Goal: Task Accomplishment & Management: Manage account settings

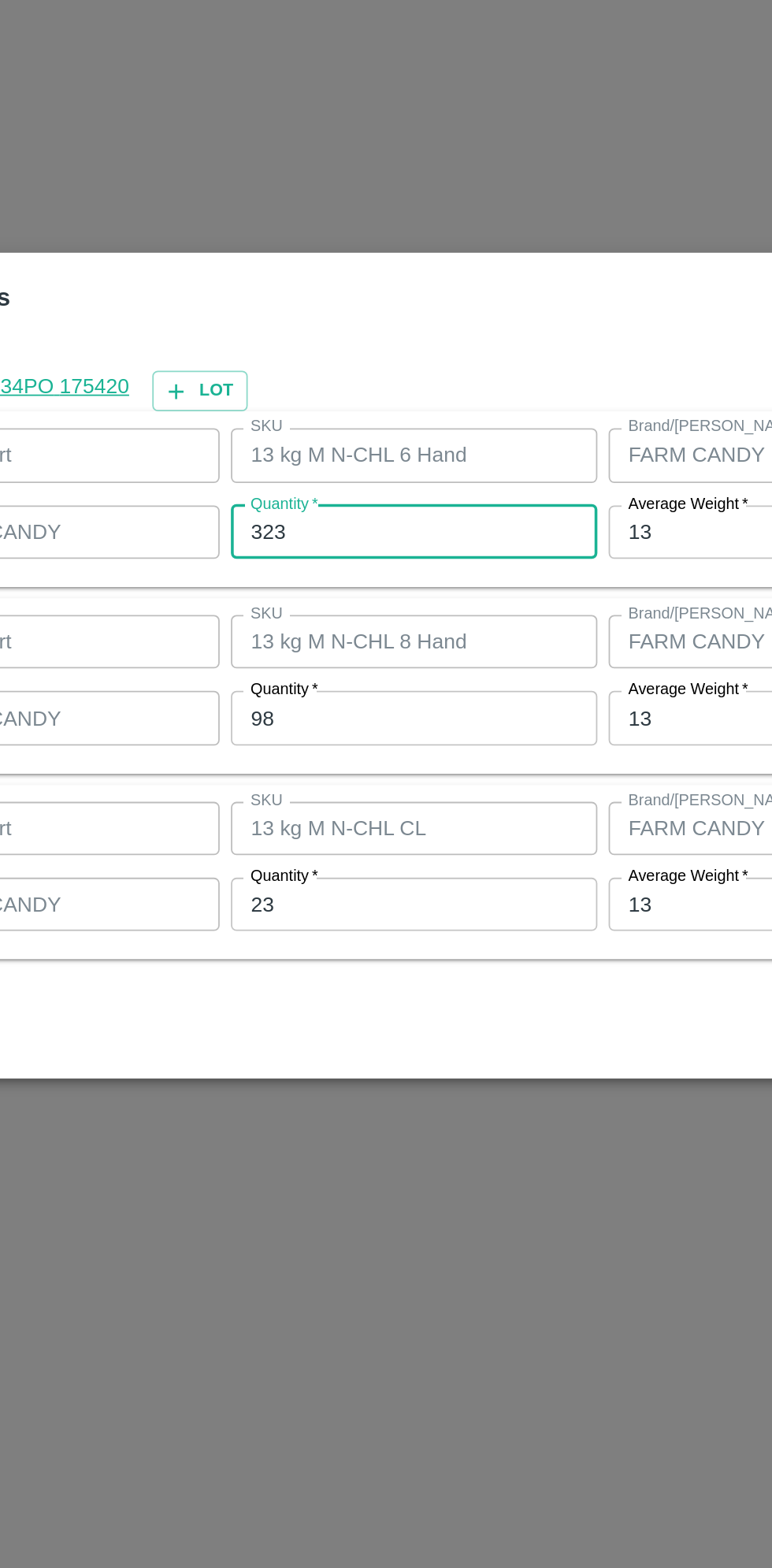
scroll to position [1566, 0]
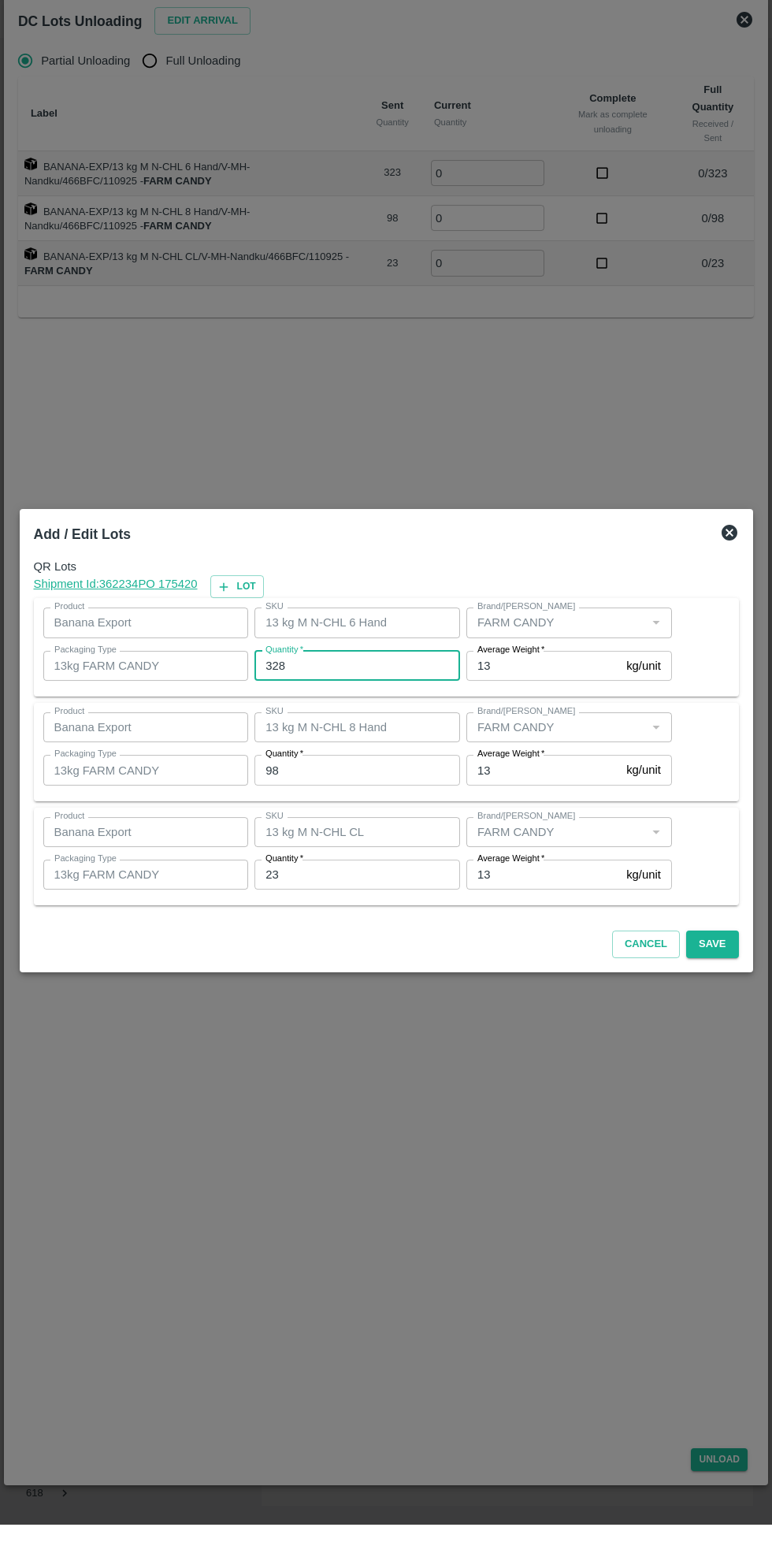
type input "328"
click at [317, 810] on input "98" at bounding box center [357, 813] width 205 height 30
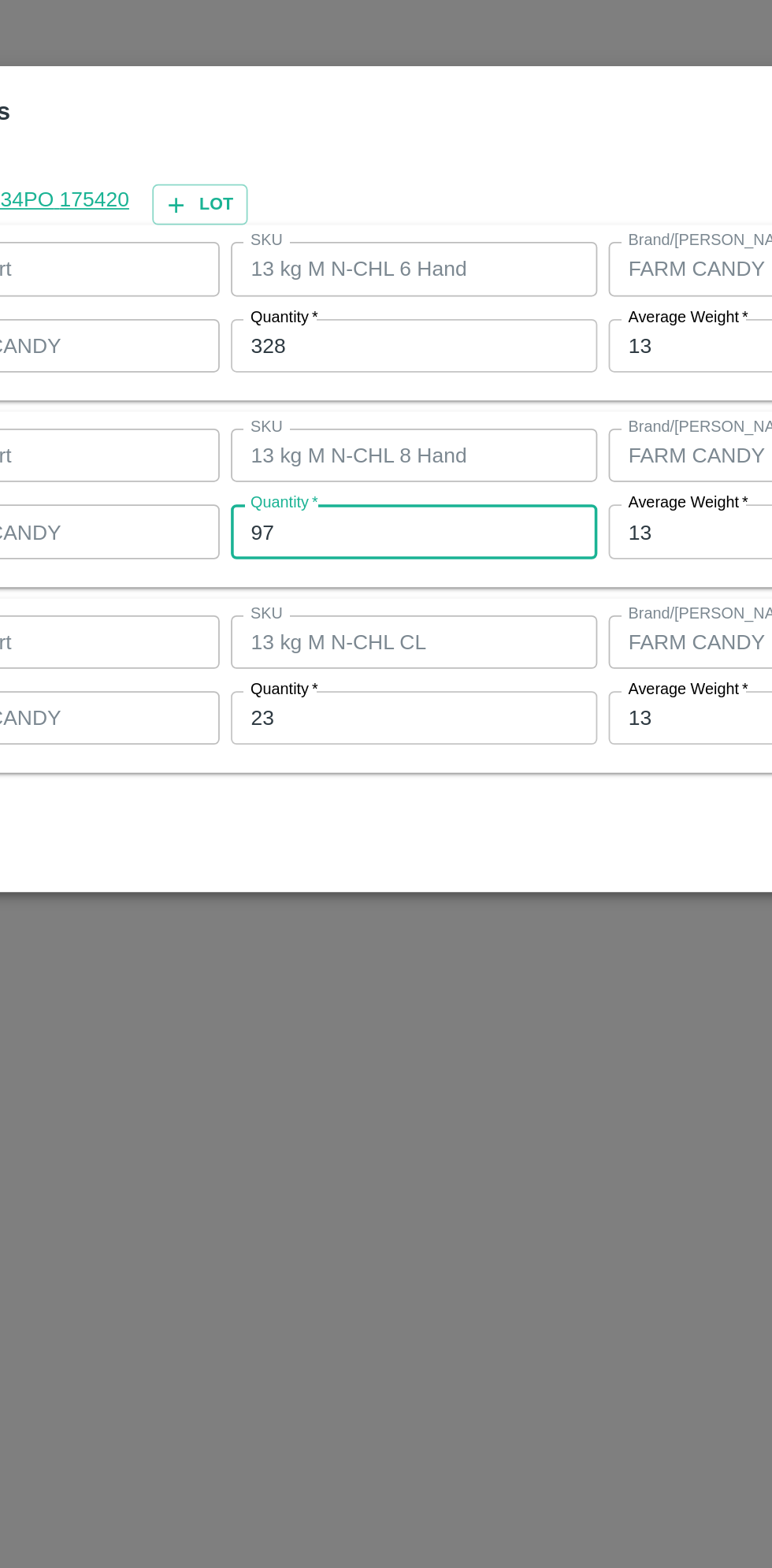
type input "97"
click at [306, 919] on input "23" at bounding box center [357, 919] width 205 height 30
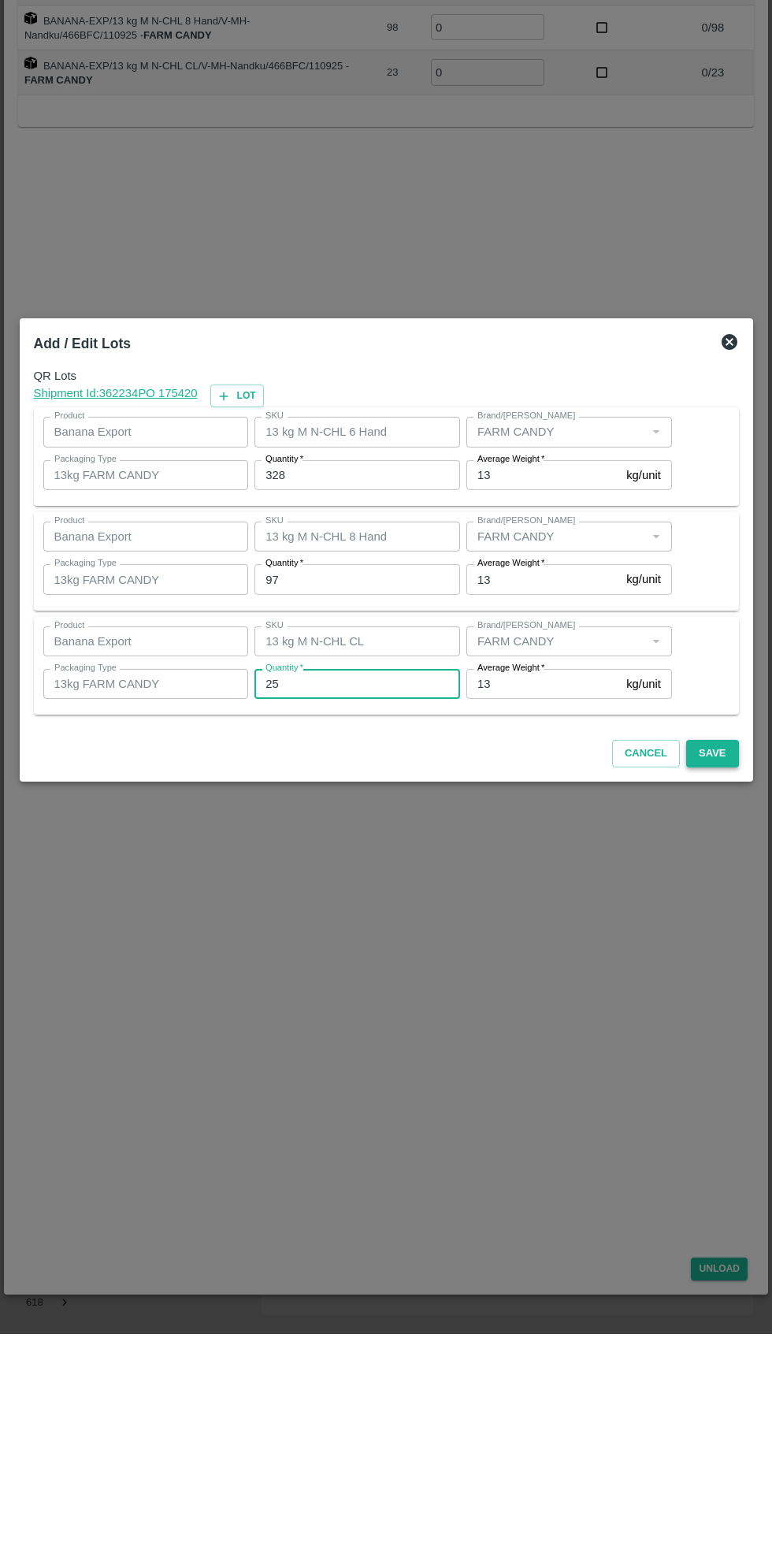
type input "25"
click at [724, 993] on button "Save" at bounding box center [712, 988] width 52 height 28
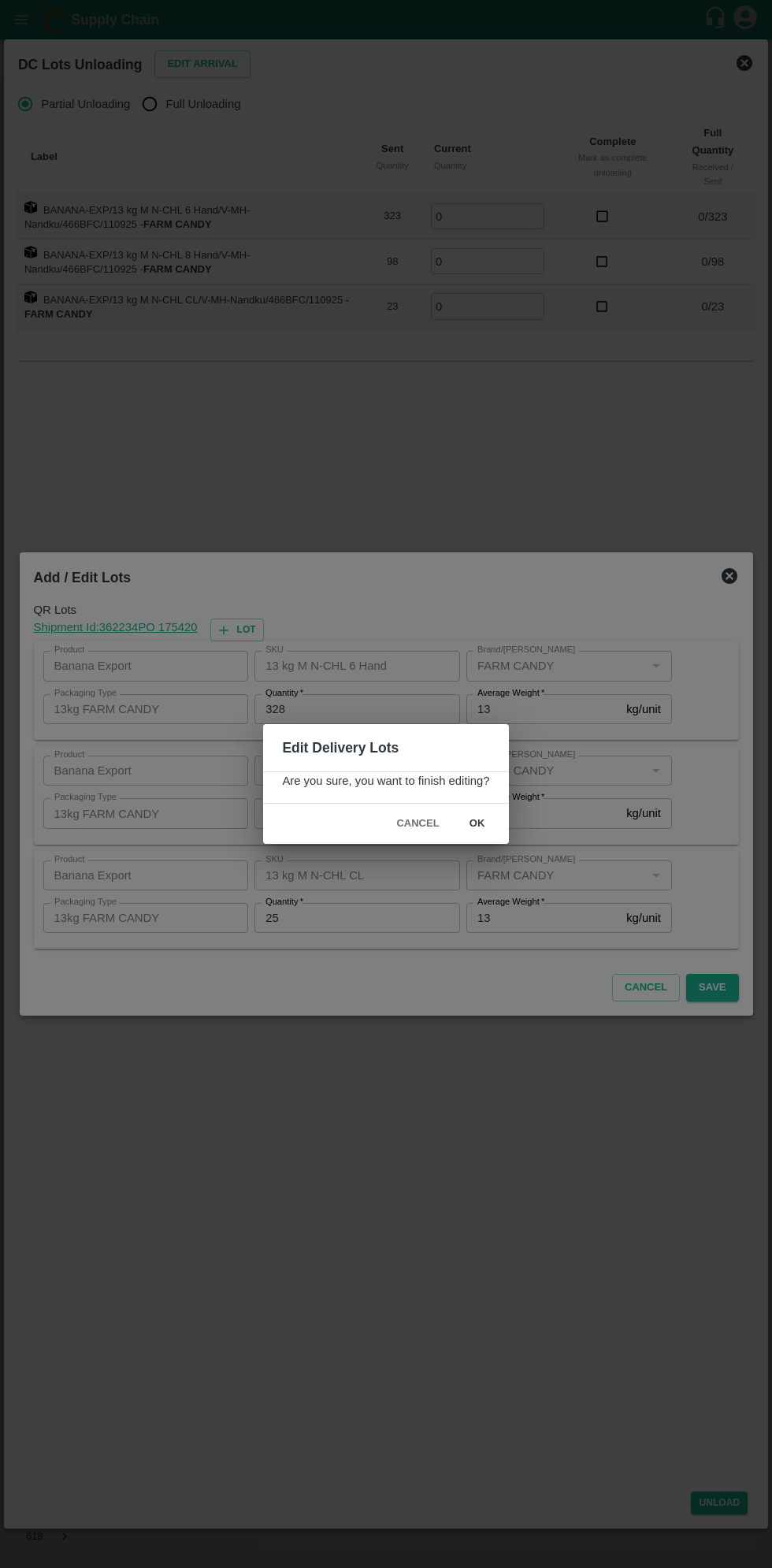
click at [493, 821] on button "ok" at bounding box center [478, 824] width 51 height 28
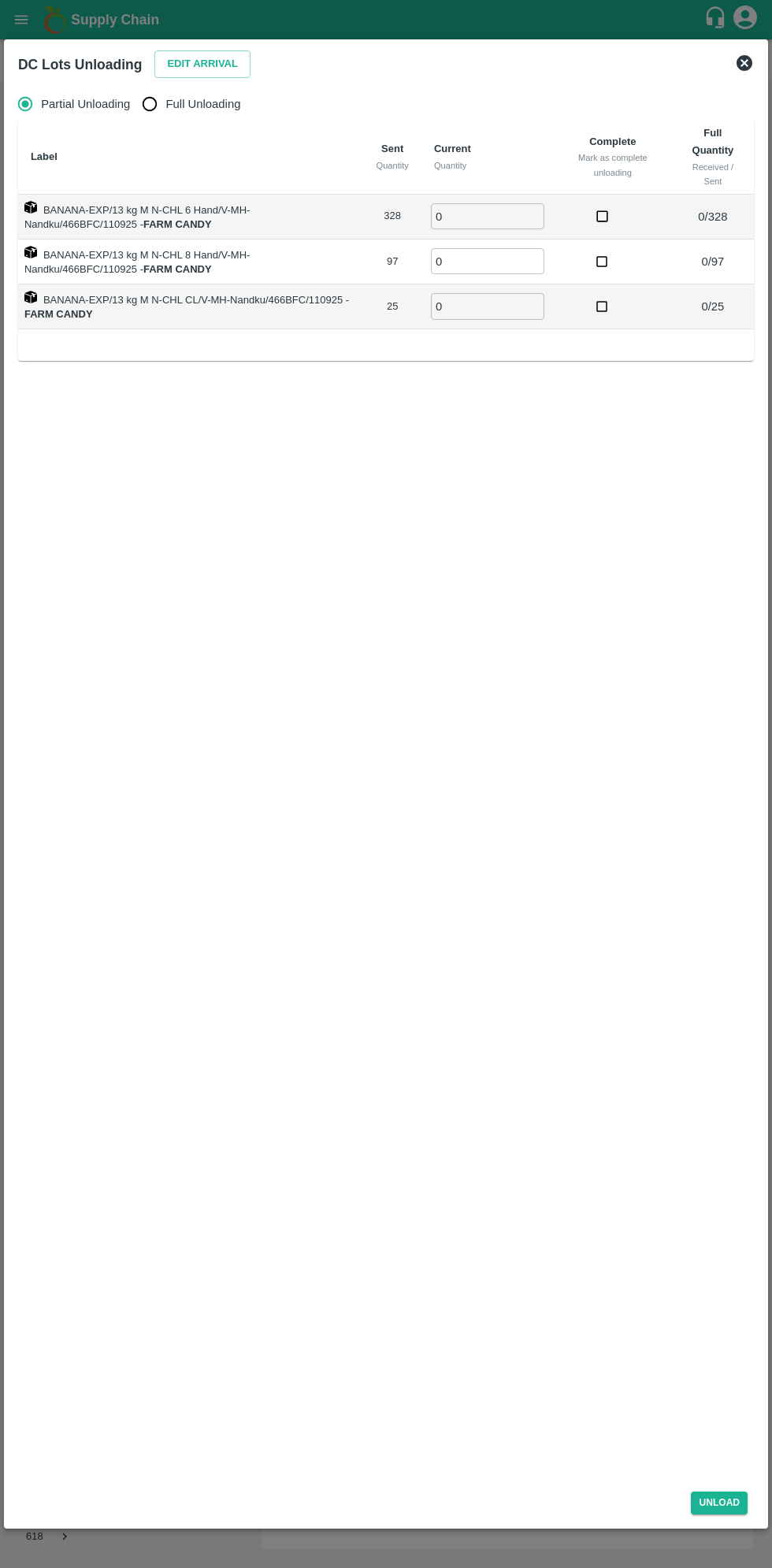
click at [157, 104] on input "Full Unloading" at bounding box center [150, 104] width 32 height 32
radio input "true"
click at [430, 219] on input "0" at bounding box center [430, 216] width 114 height 26
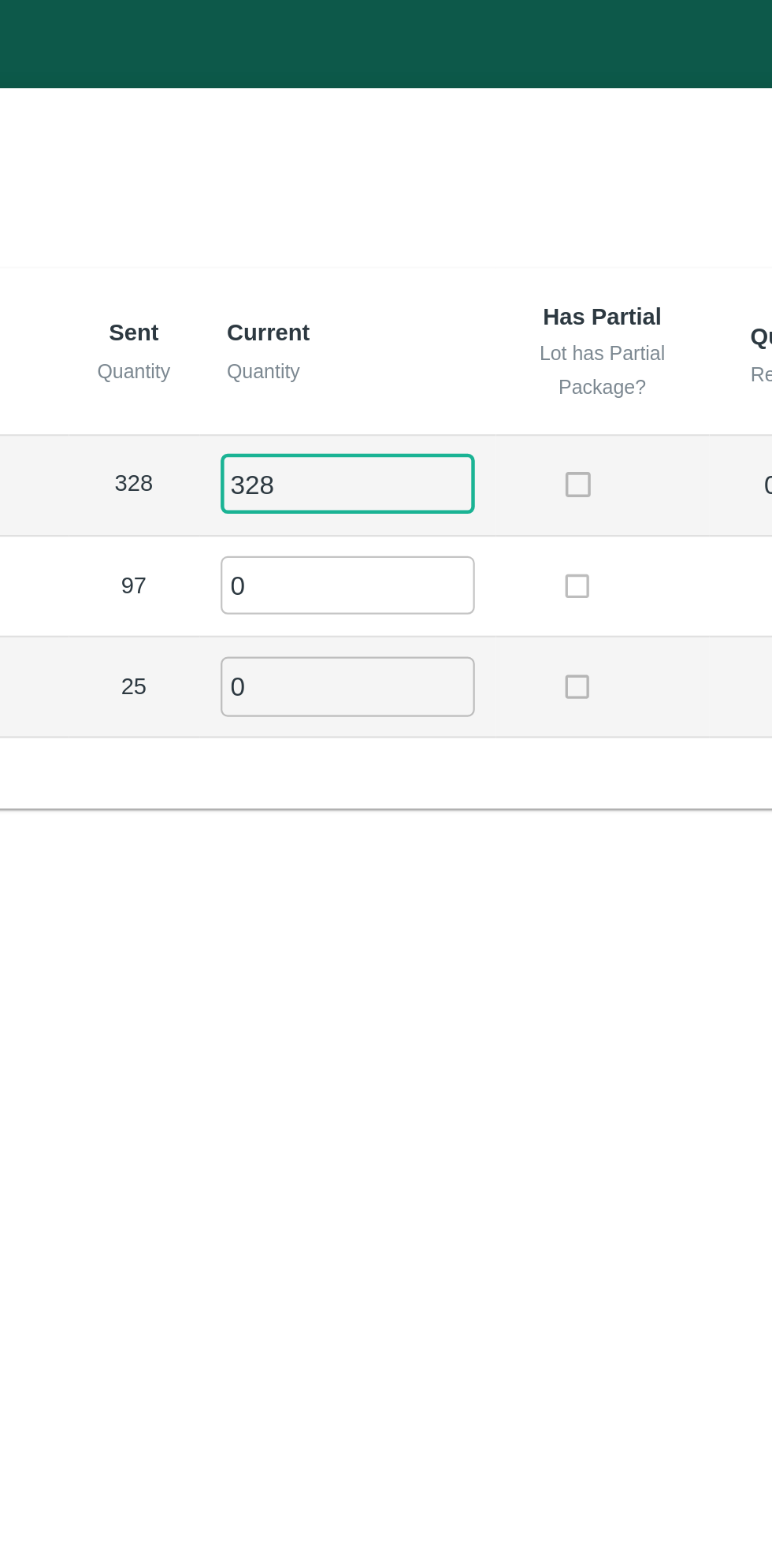
type input "328"
click at [405, 264] on input "0" at bounding box center [430, 261] width 114 height 26
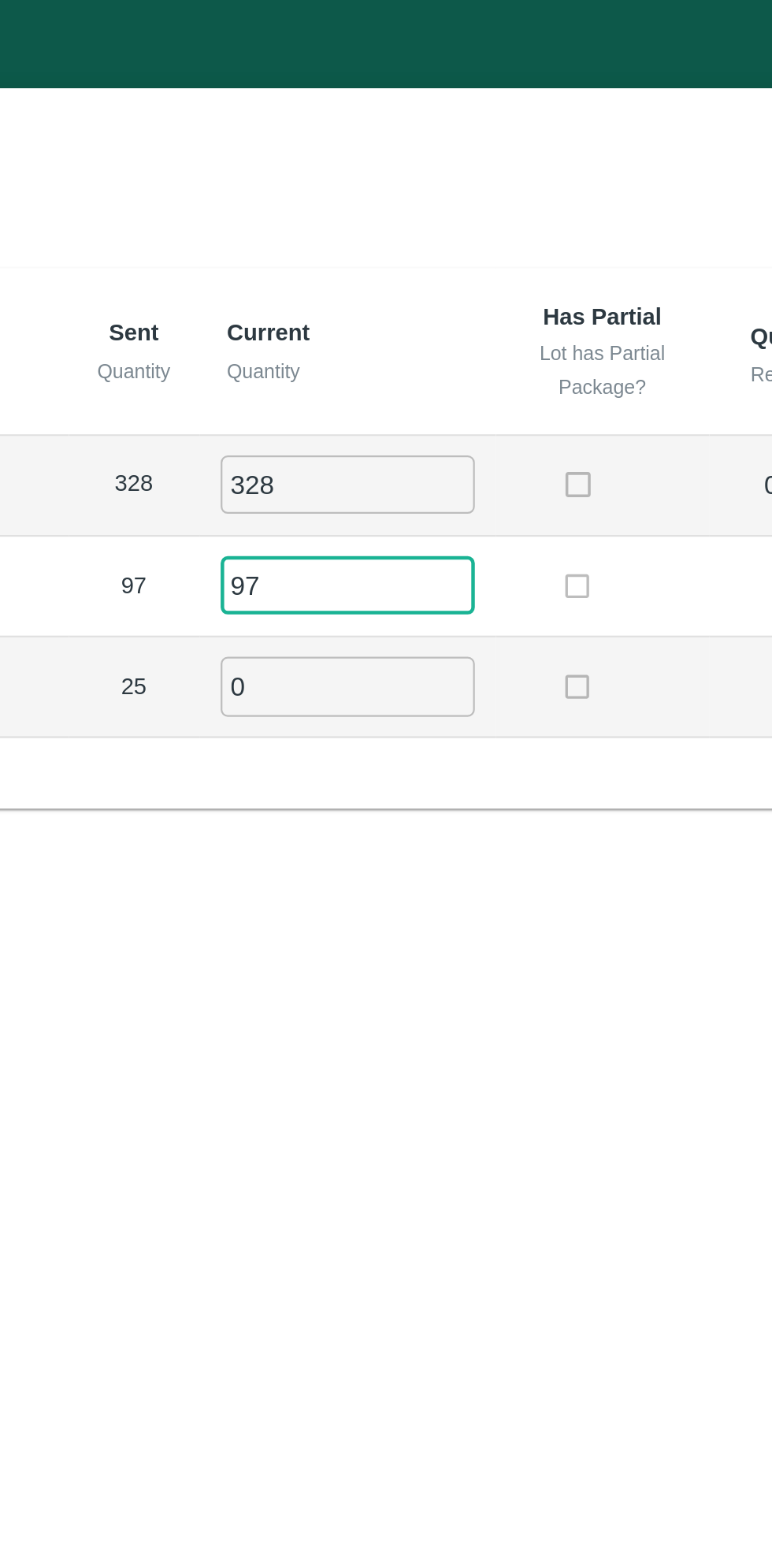
type input "97"
click at [419, 302] on input "0" at bounding box center [430, 306] width 114 height 26
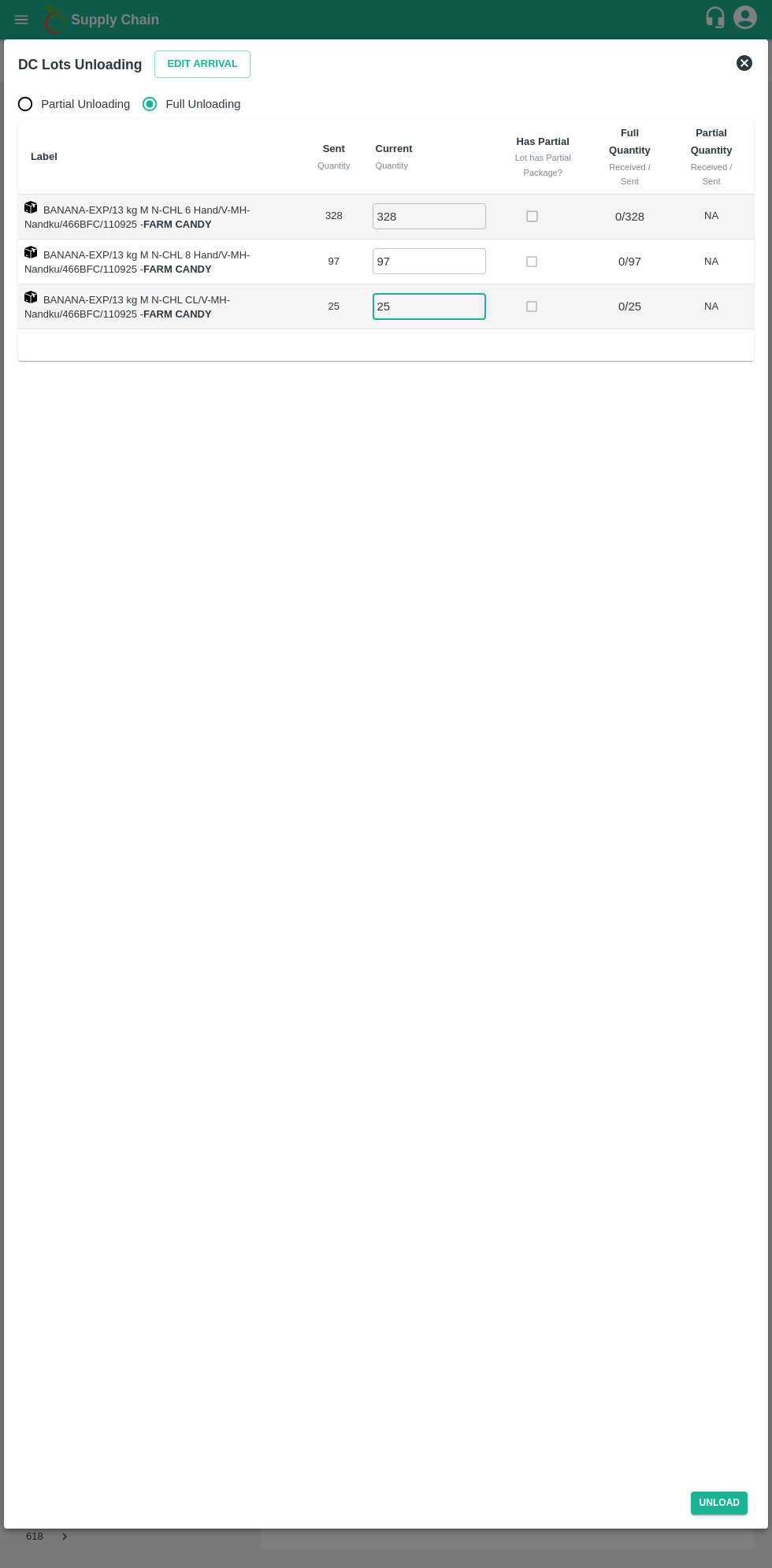
type input "25"
click at [731, 1522] on div "DC Lots Unloading Edit Arrival Partial Unloading Full Unloading Label Sent Quan…" at bounding box center [386, 785] width 764 height 1490
click at [735, 1507] on button "Unload" at bounding box center [719, 1503] width 57 height 23
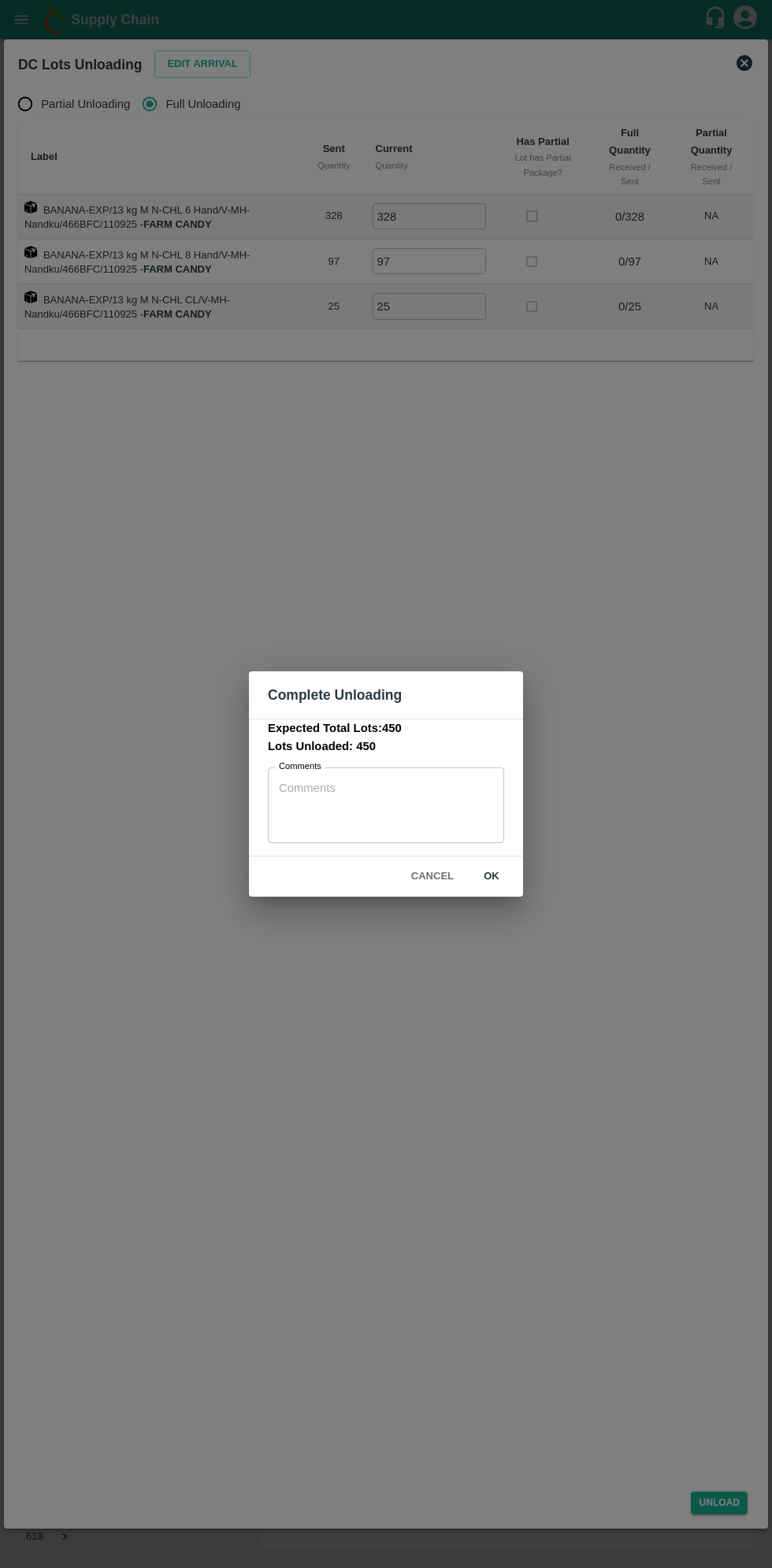
click at [331, 791] on textarea "Comments" at bounding box center [386, 805] width 214 height 50
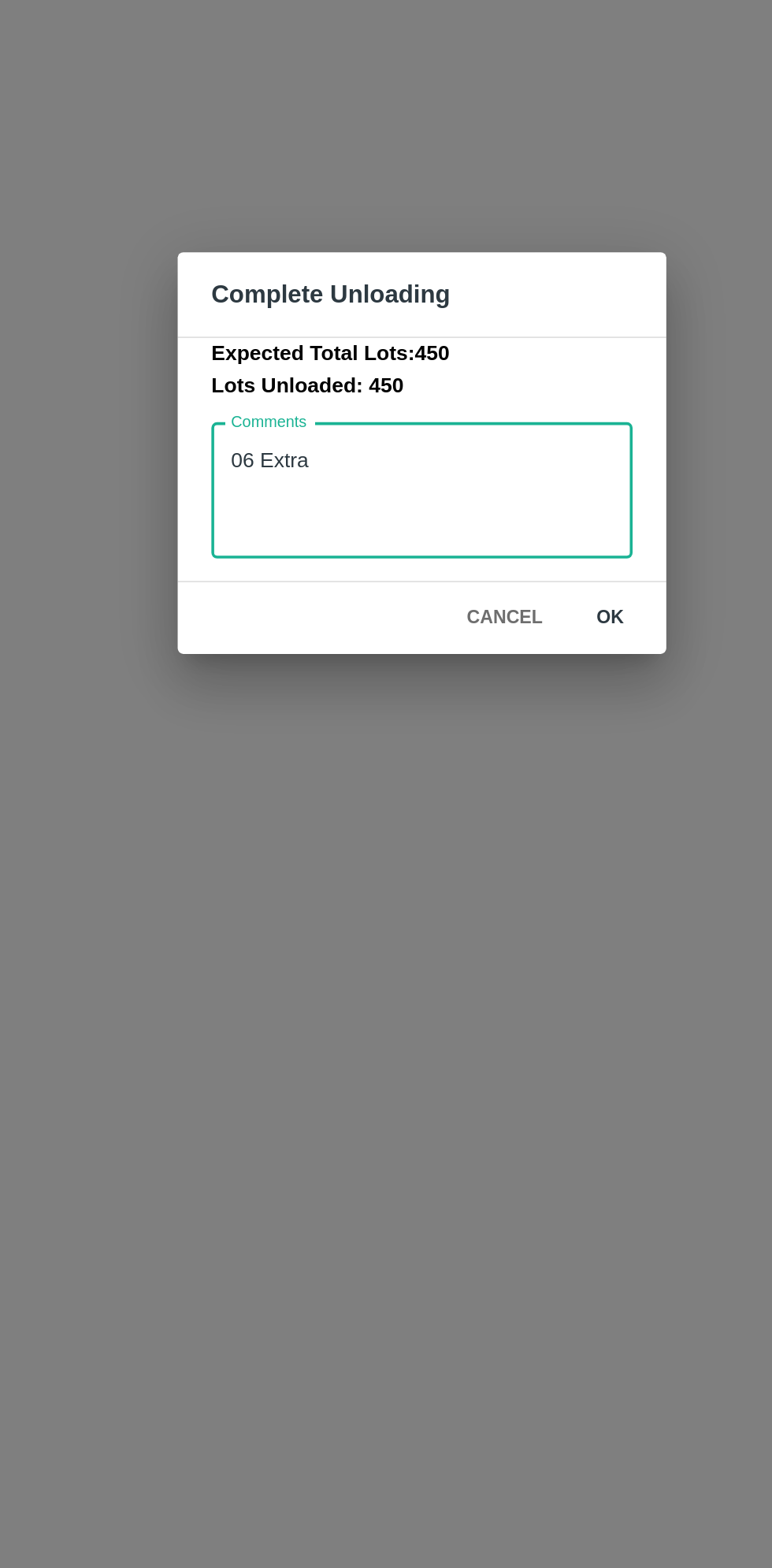
type textarea "06 Extra"
click at [507, 875] on button "ok" at bounding box center [492, 877] width 51 height 28
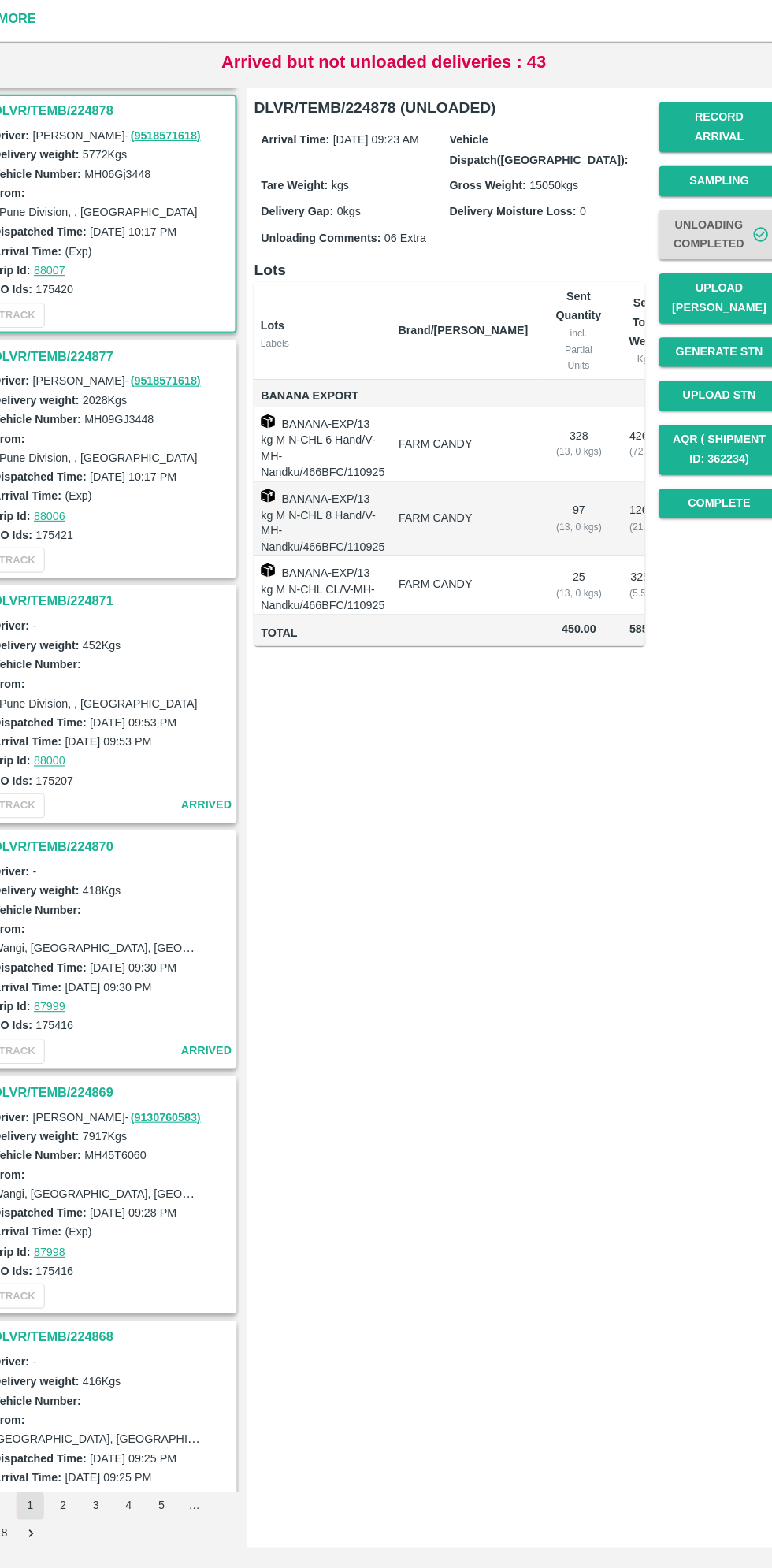
scroll to position [0, 0]
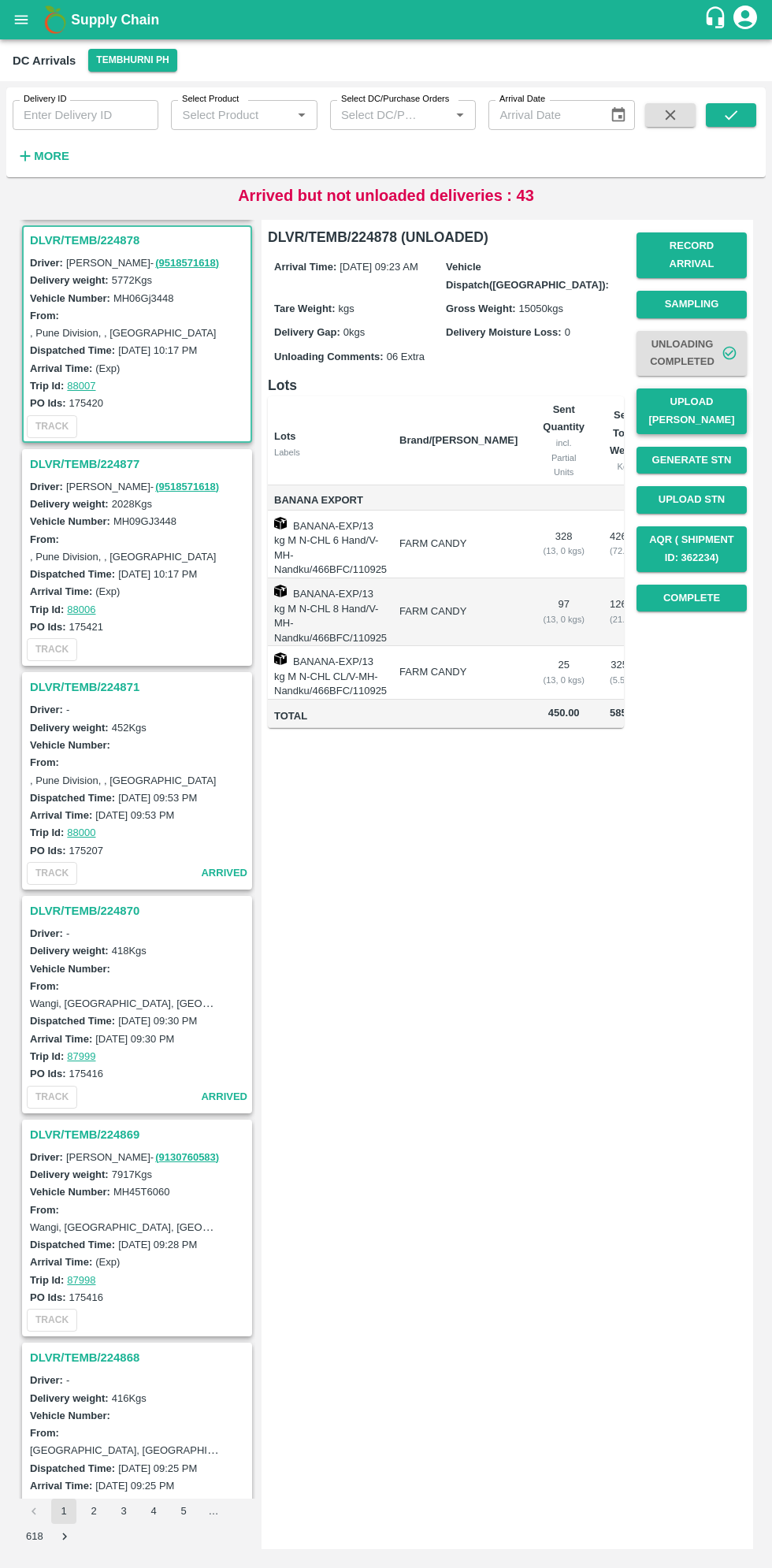
click at [730, 391] on button "Upload [PERSON_NAME]" at bounding box center [691, 412] width 111 height 46
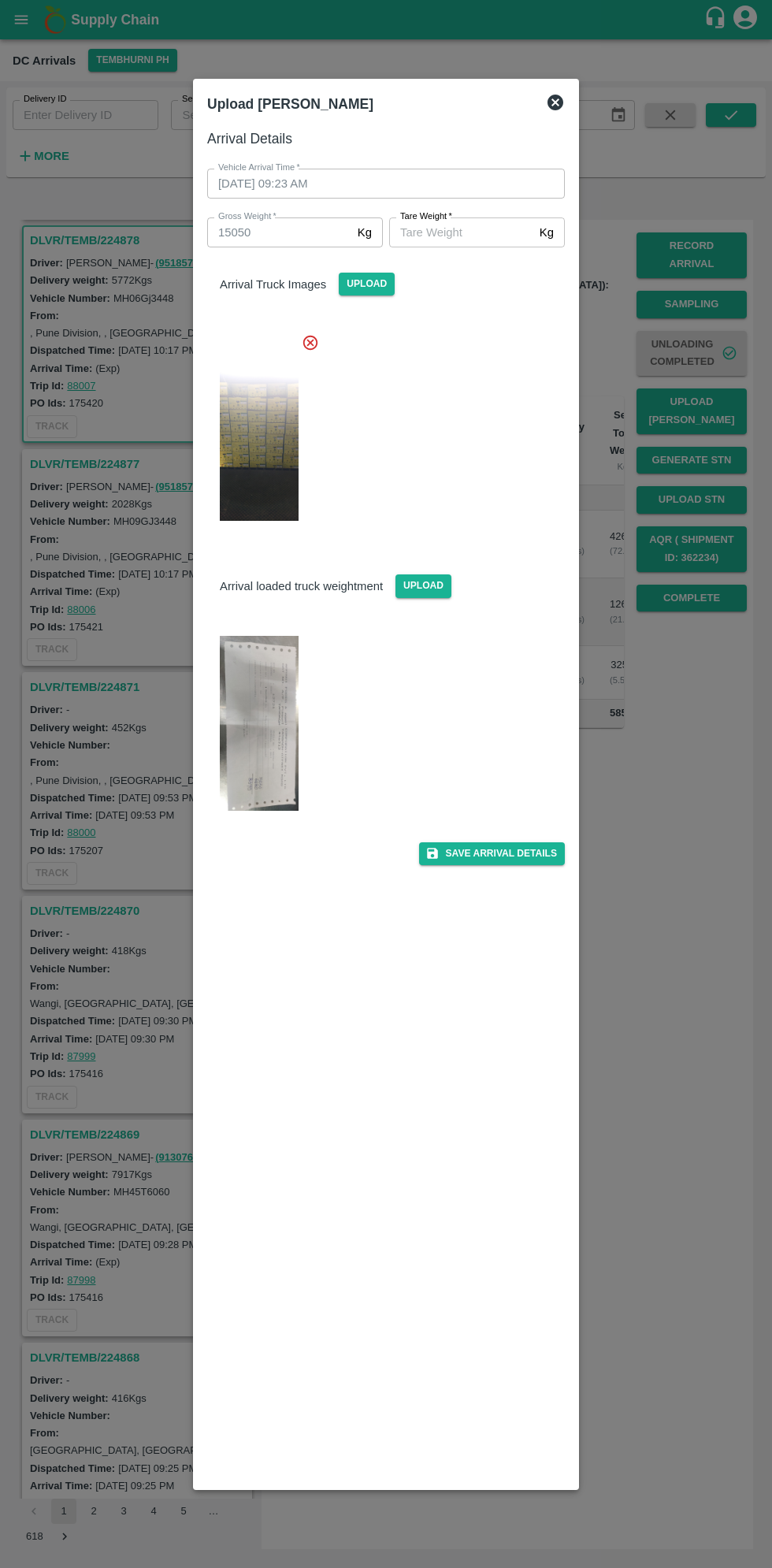
click at [489, 227] on input "[PERSON_NAME]   *" at bounding box center [461, 232] width 145 height 30
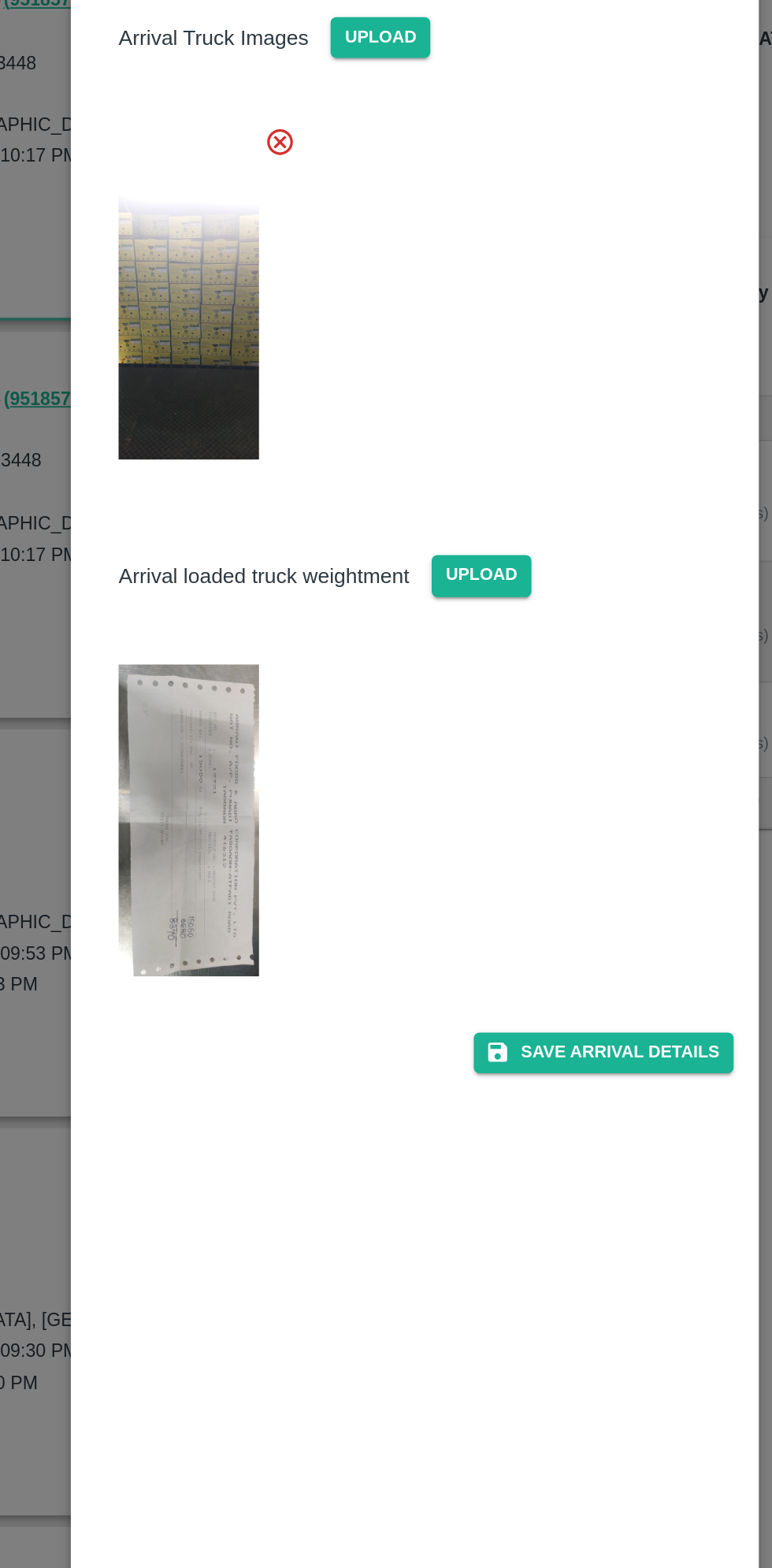
click at [256, 709] on img at bounding box center [258, 723] width 79 height 175
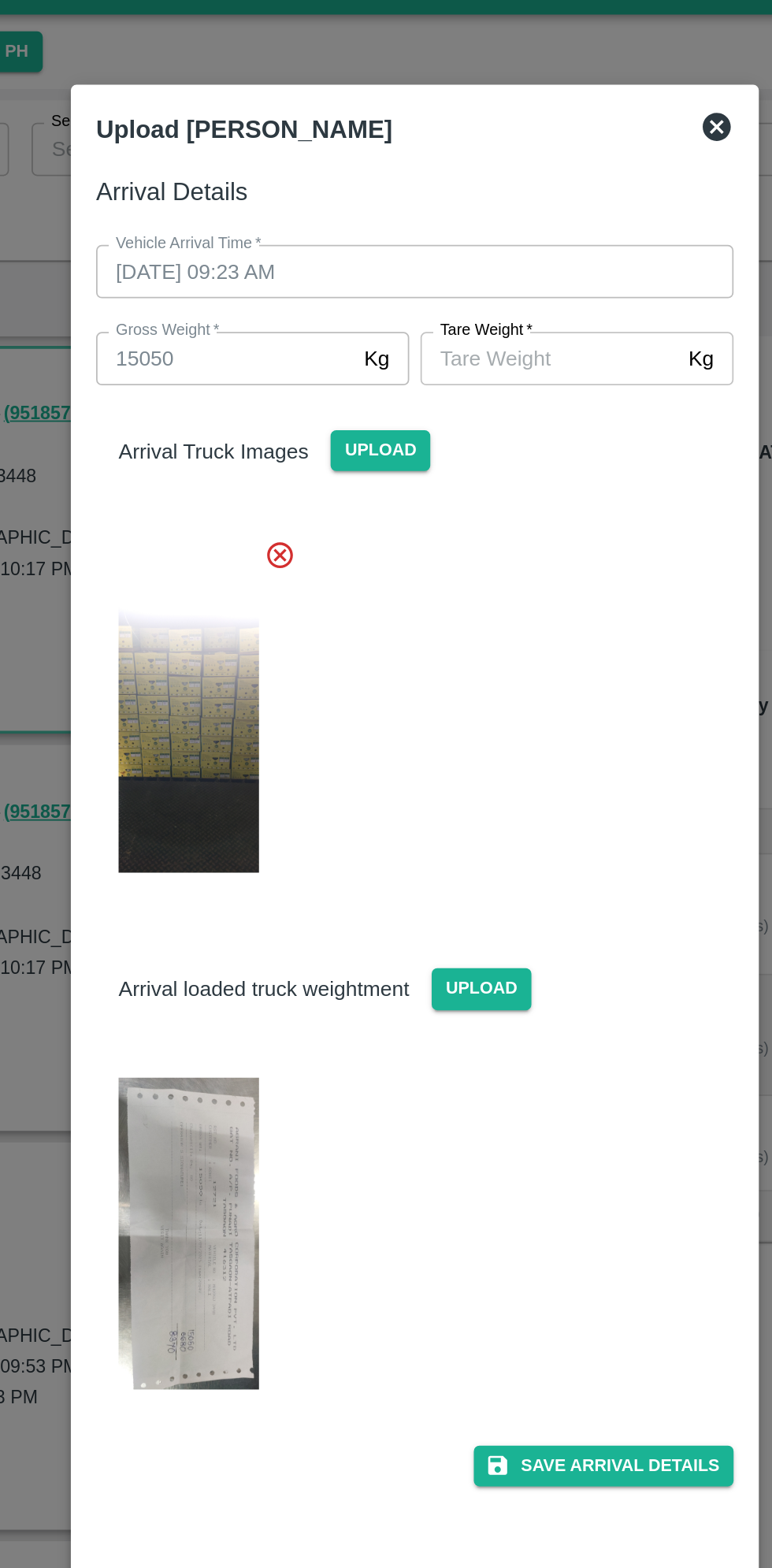
click at [451, 234] on input "[PERSON_NAME]   *" at bounding box center [461, 232] width 145 height 30
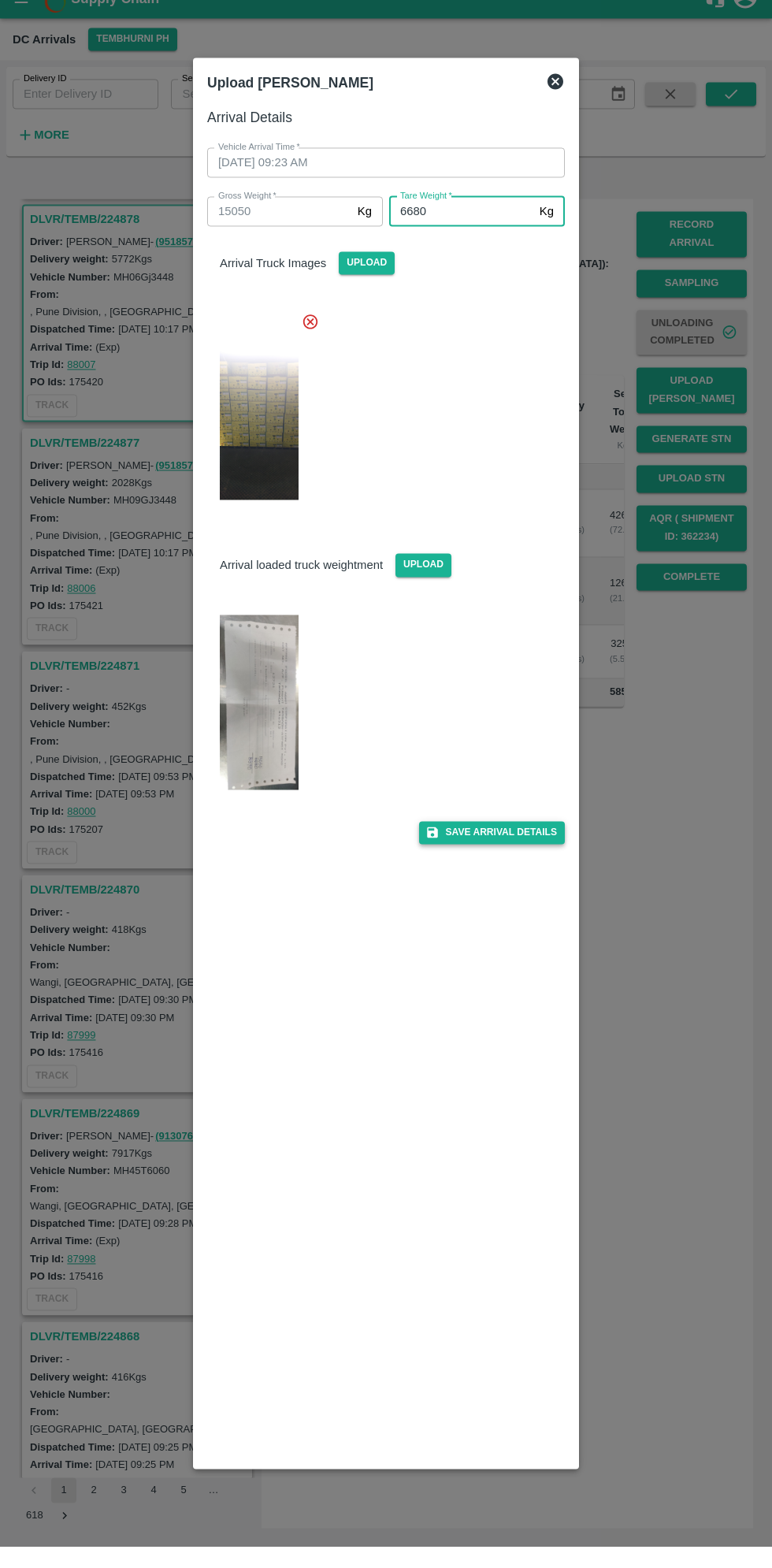
type input "6680"
click at [527, 854] on button "Save Arrival Details" at bounding box center [492, 854] width 146 height 23
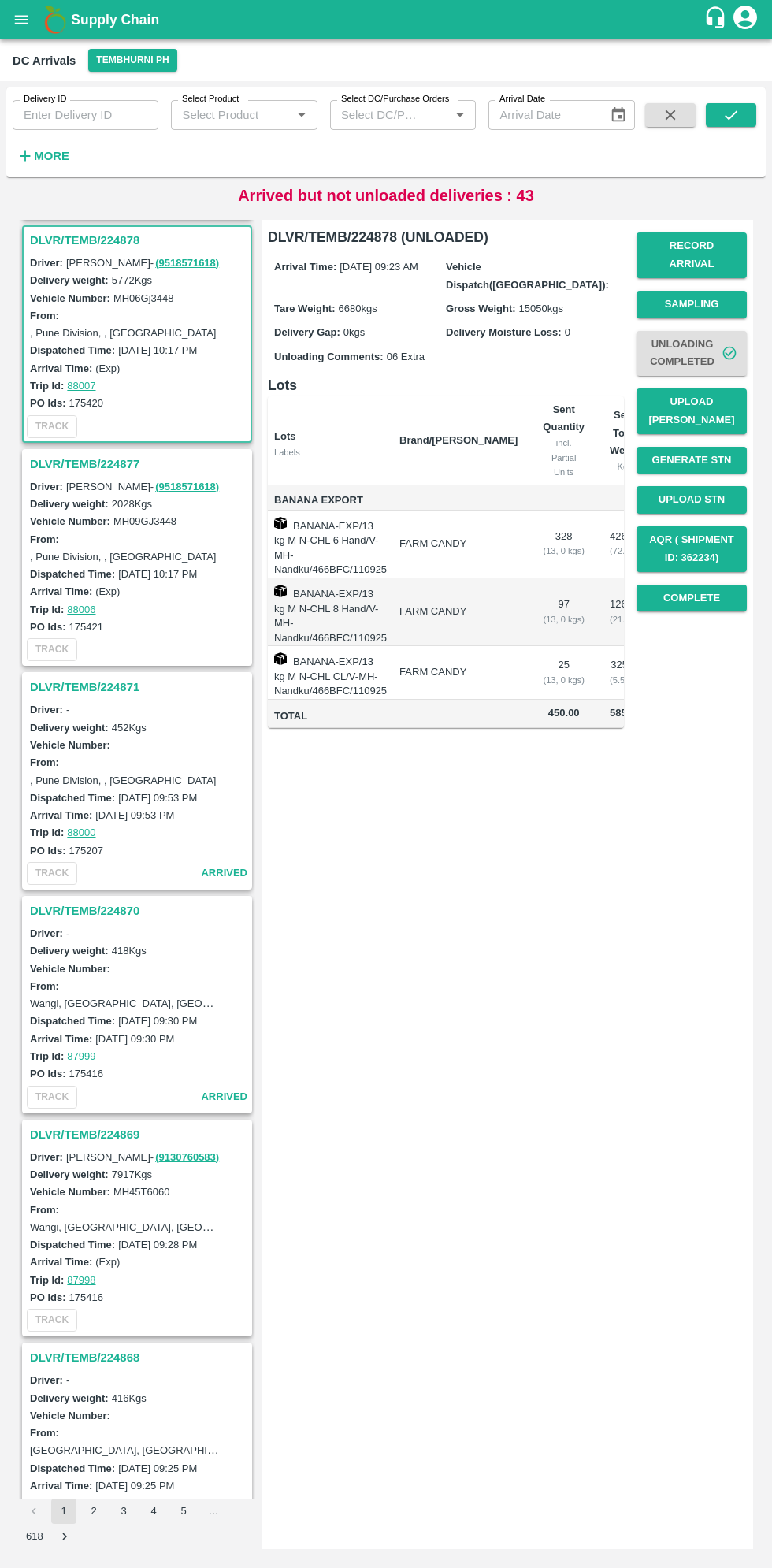
click at [61, 456] on h3 "DLVR/TEMB/224877" at bounding box center [140, 464] width 219 height 21
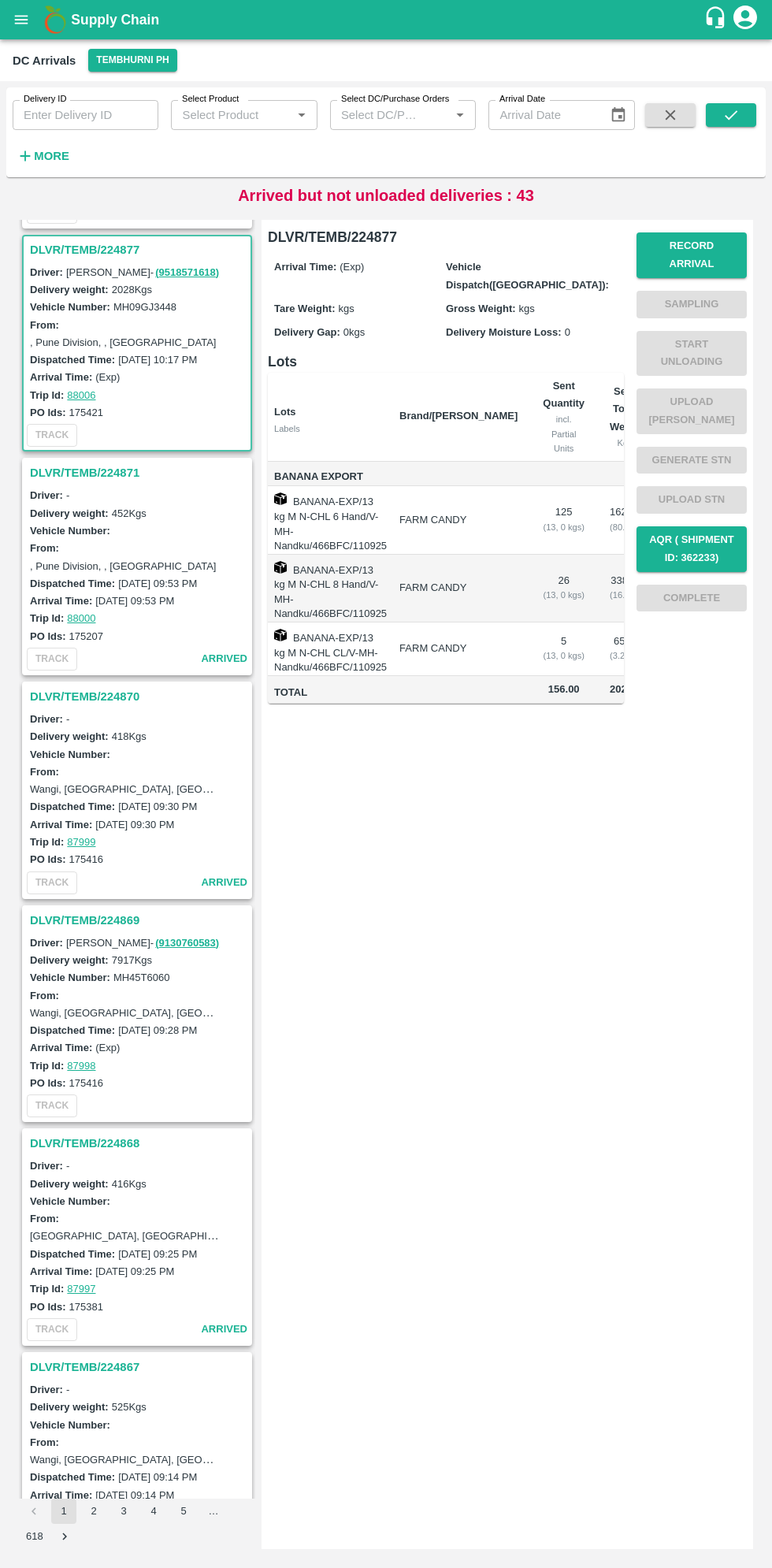
scroll to position [1789, 0]
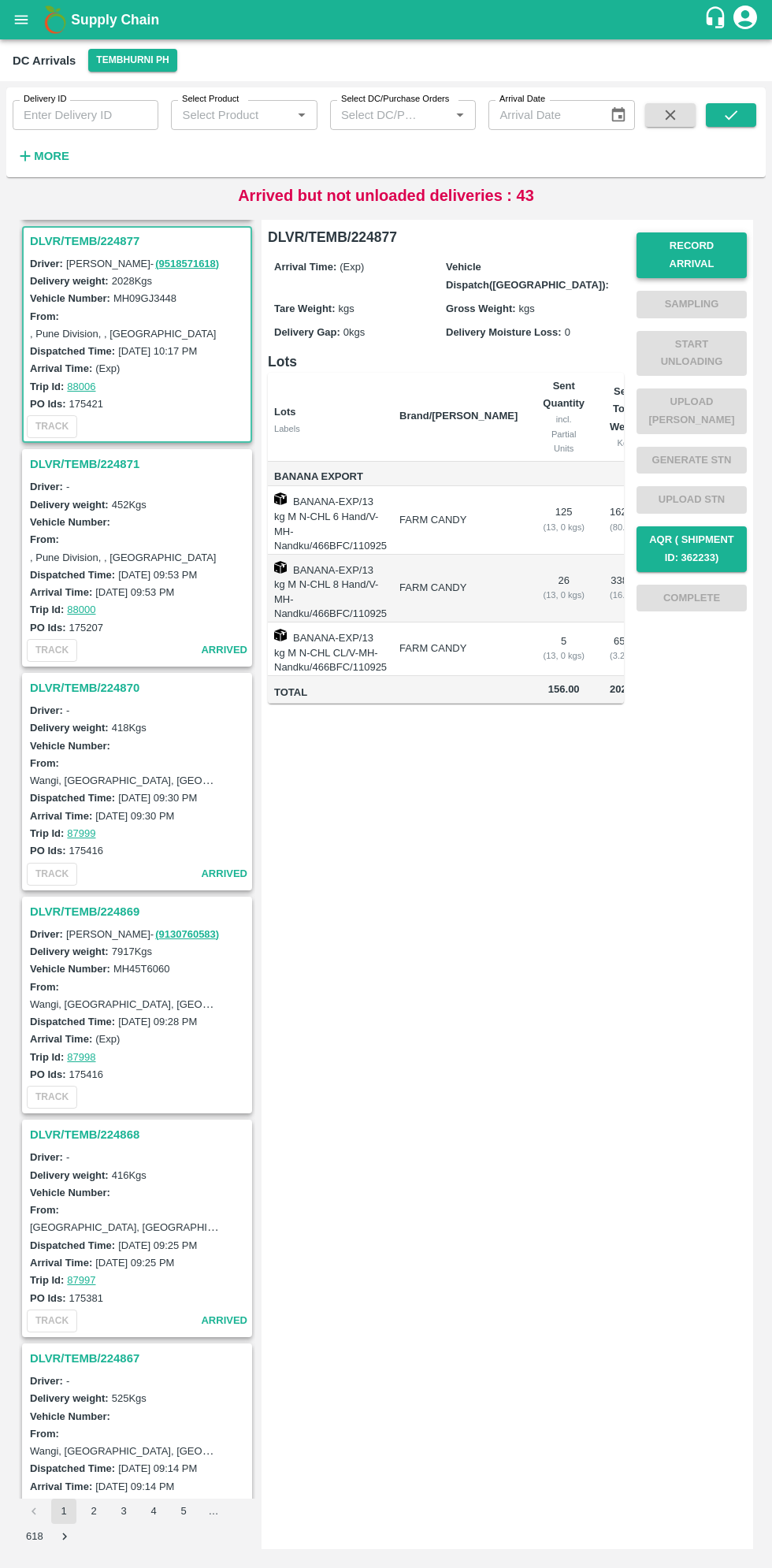
click at [726, 250] on button "Record Arrival" at bounding box center [691, 255] width 111 height 46
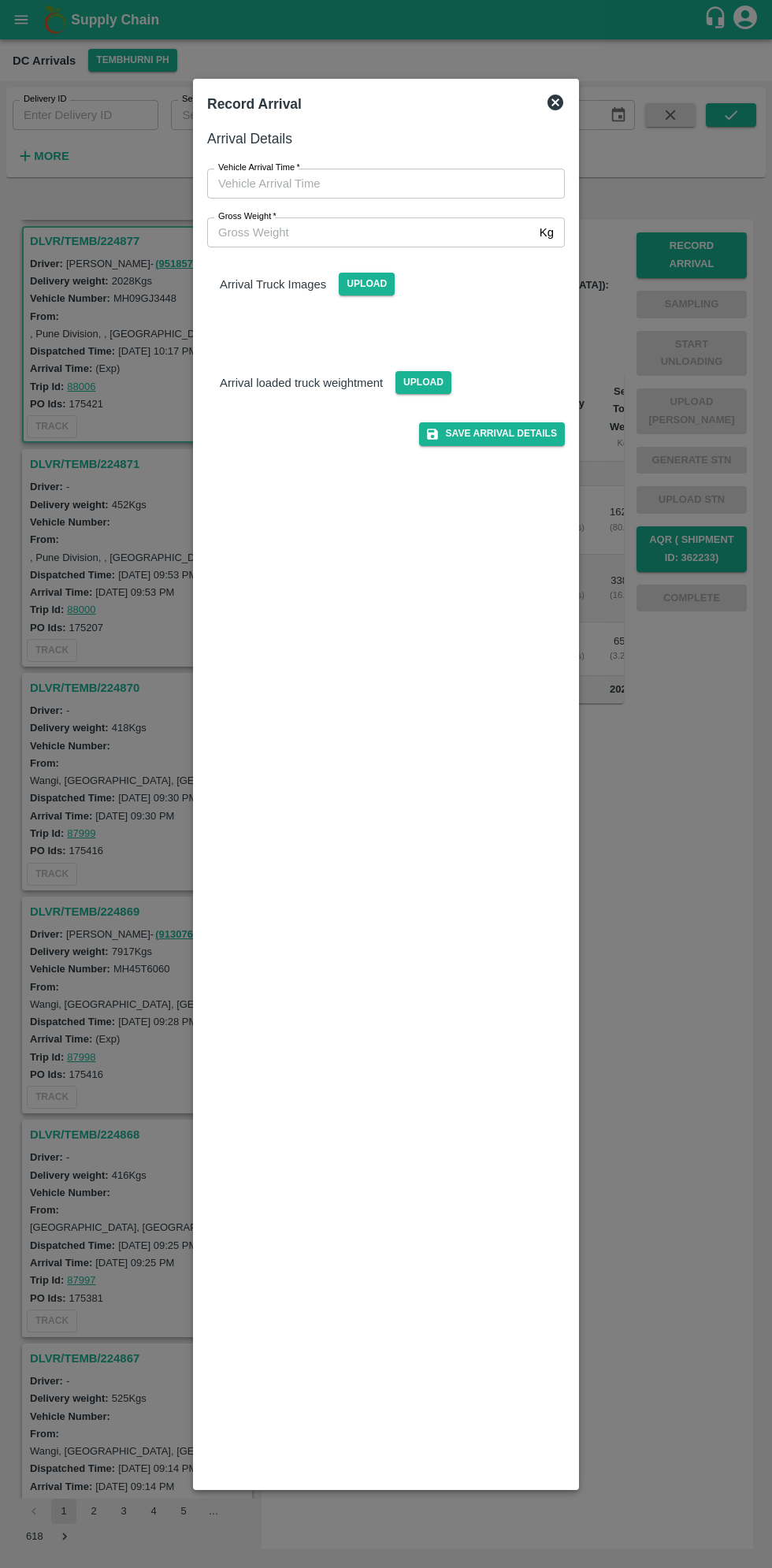
click at [265, 177] on input "Vehicle Arrival Time   *" at bounding box center [381, 184] width 347 height 30
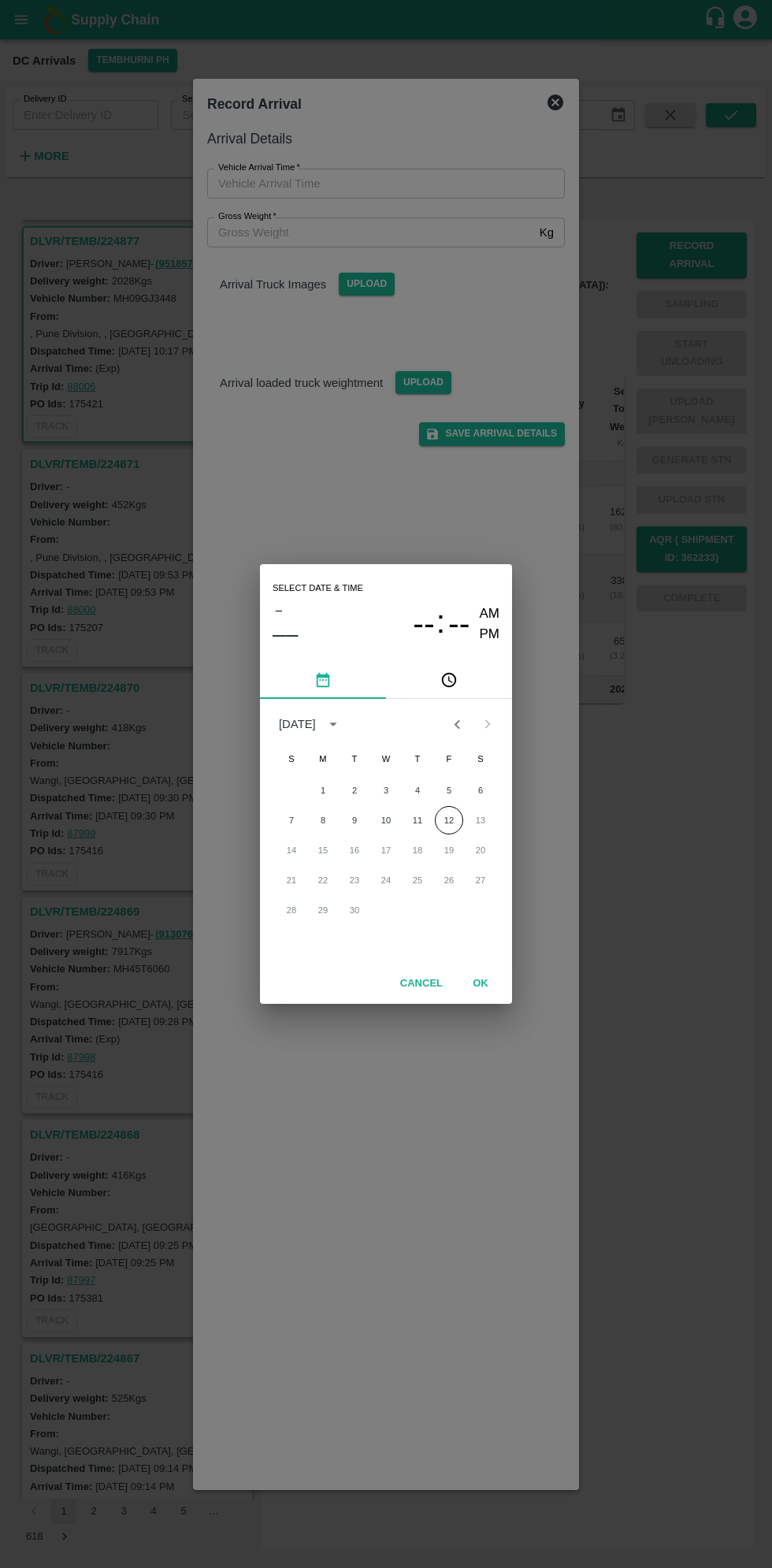
click at [468, 670] on button "pick time" at bounding box center [449, 680] width 126 height 38
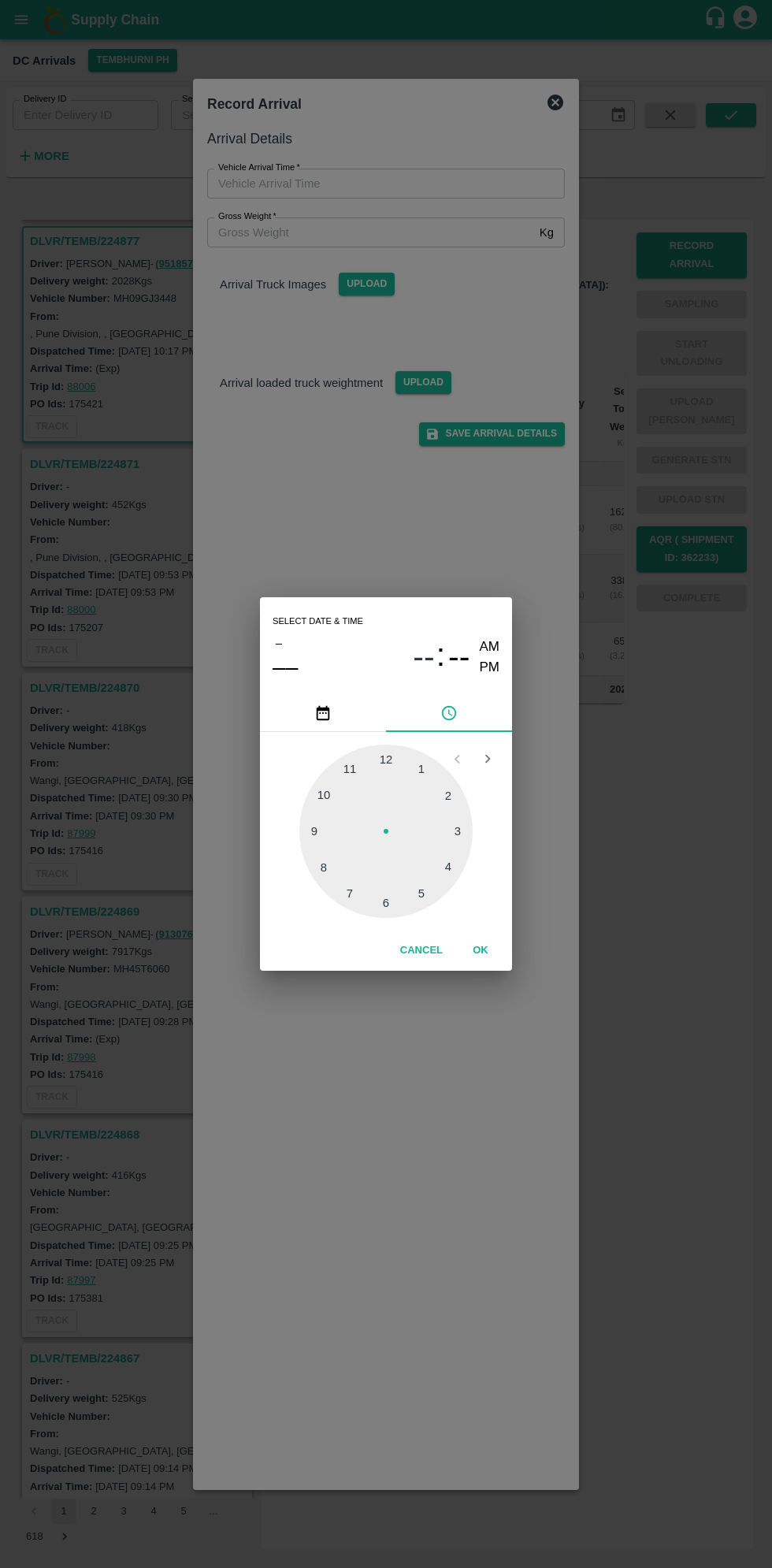
click at [327, 827] on div at bounding box center [386, 832] width 174 height 174
click at [434, 885] on div at bounding box center [386, 832] width 174 height 174
type input "[DATE] 09:23 AM"
click at [480, 951] on button "OK" at bounding box center [481, 951] width 51 height 28
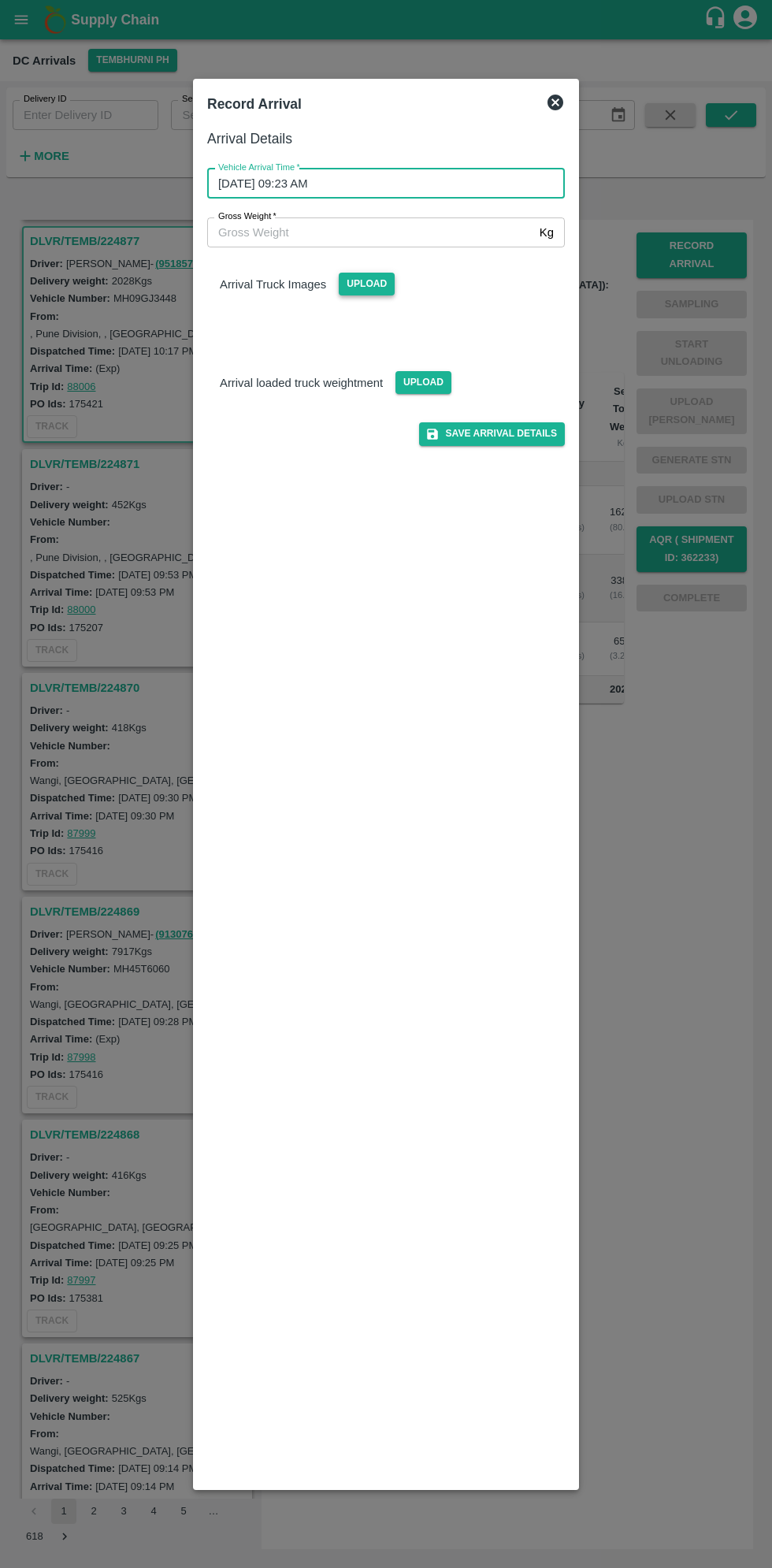
click at [376, 280] on span "Upload" at bounding box center [367, 283] width 56 height 23
click at [0, 0] on input "Upload" at bounding box center [0, 0] width 0 height 0
click at [298, 236] on input "Gross Weight   *" at bounding box center [370, 232] width 326 height 30
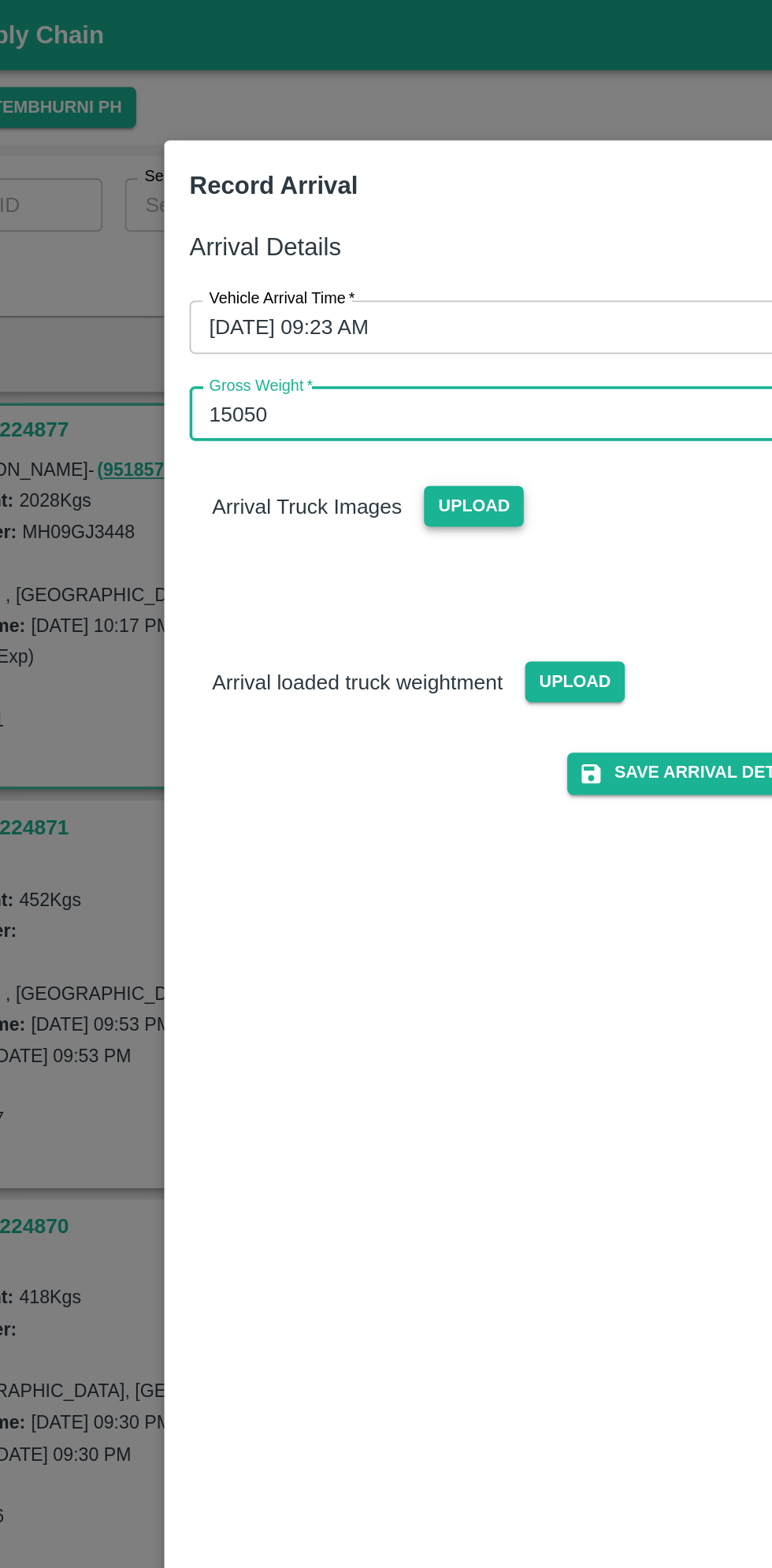
type input "15050"
click at [362, 286] on span "Upload" at bounding box center [367, 283] width 56 height 23
click at [0, 0] on input "Upload" at bounding box center [0, 0] width 0 height 0
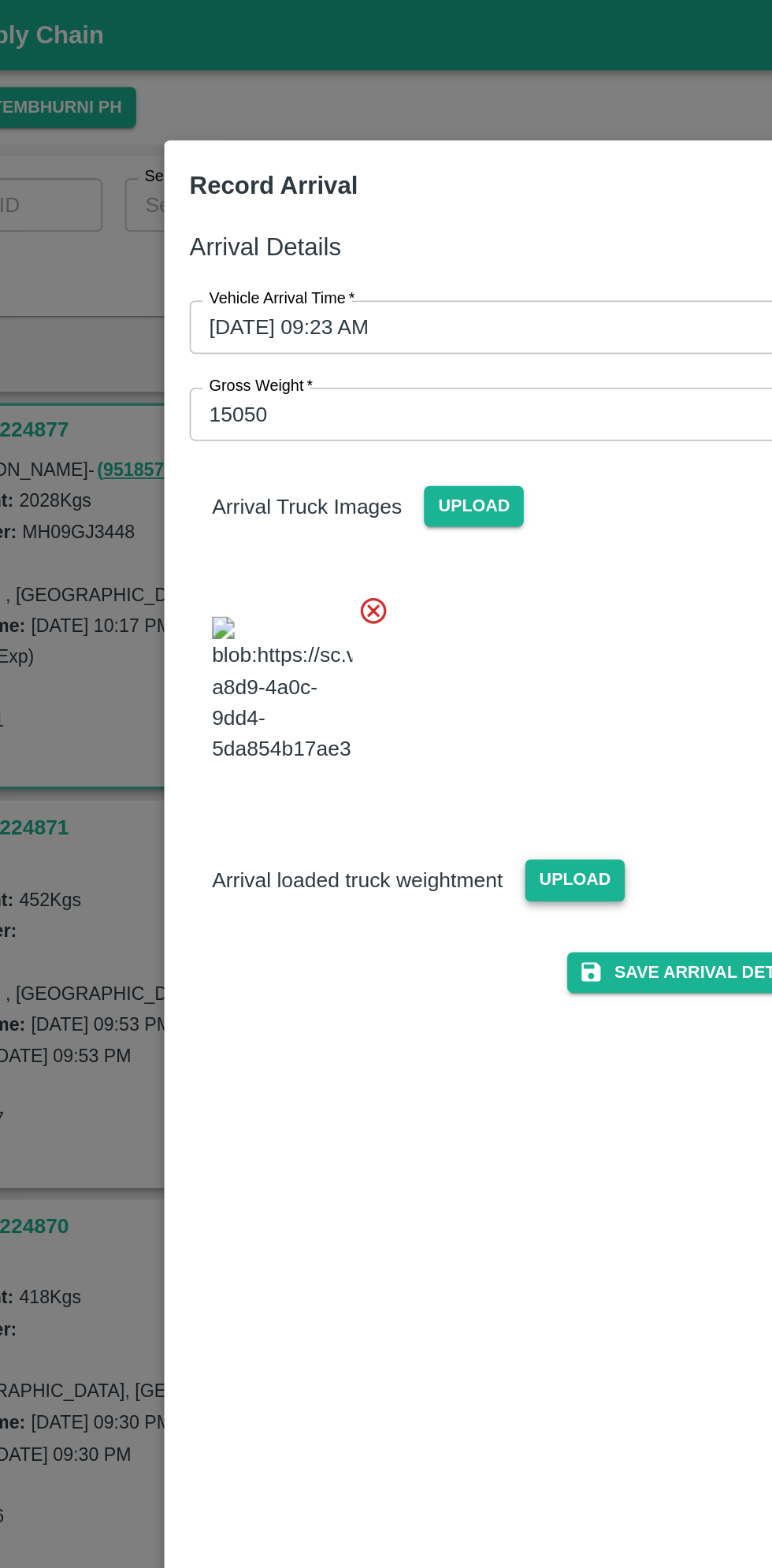
click at [418, 505] on span "Upload" at bounding box center [424, 494] width 56 height 23
click at [0, 0] on input "Upload" at bounding box center [0, 0] width 0 height 0
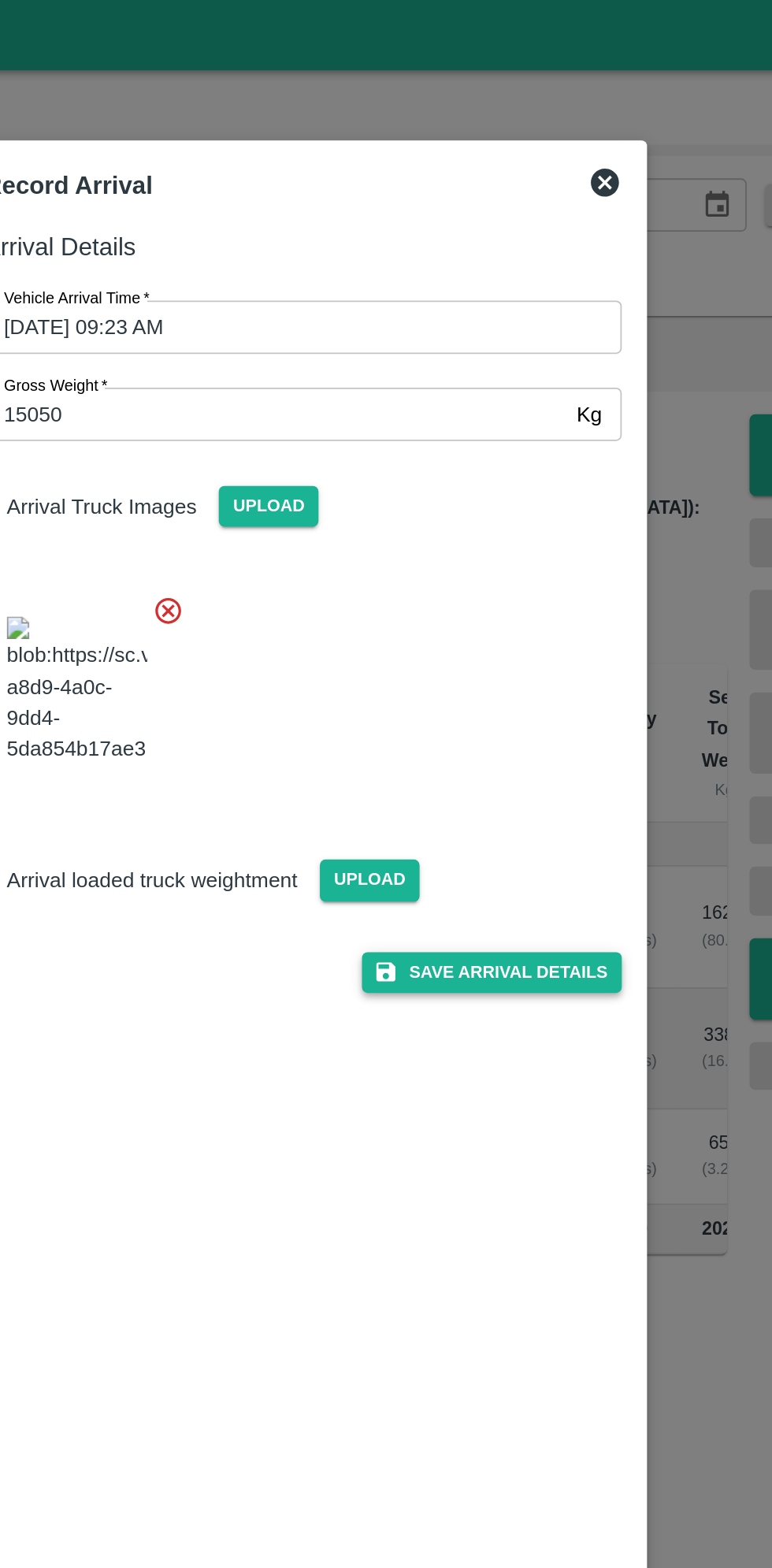
click at [521, 558] on button "Save Arrival Details" at bounding box center [492, 546] width 146 height 23
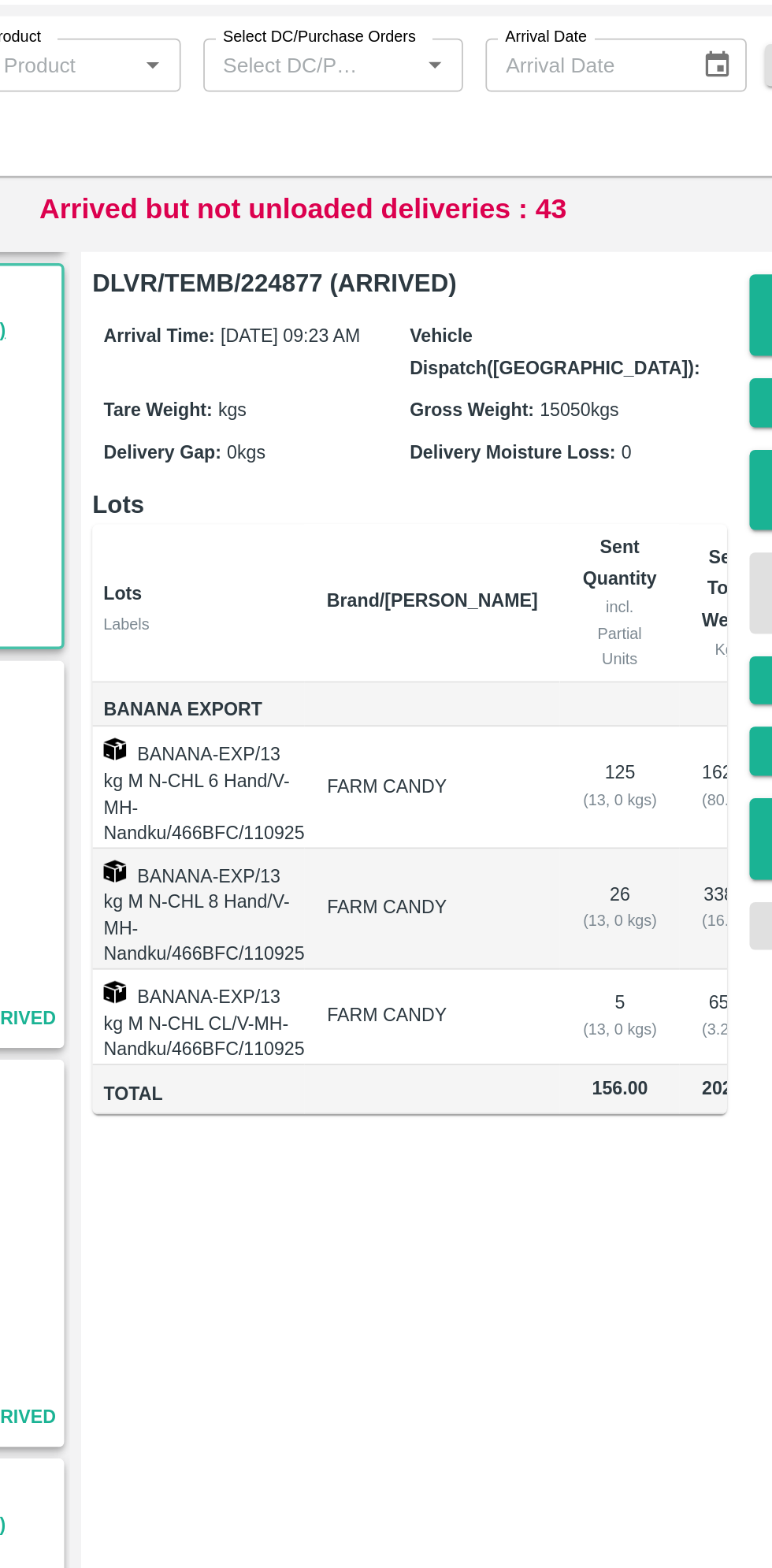
scroll to position [0, 89]
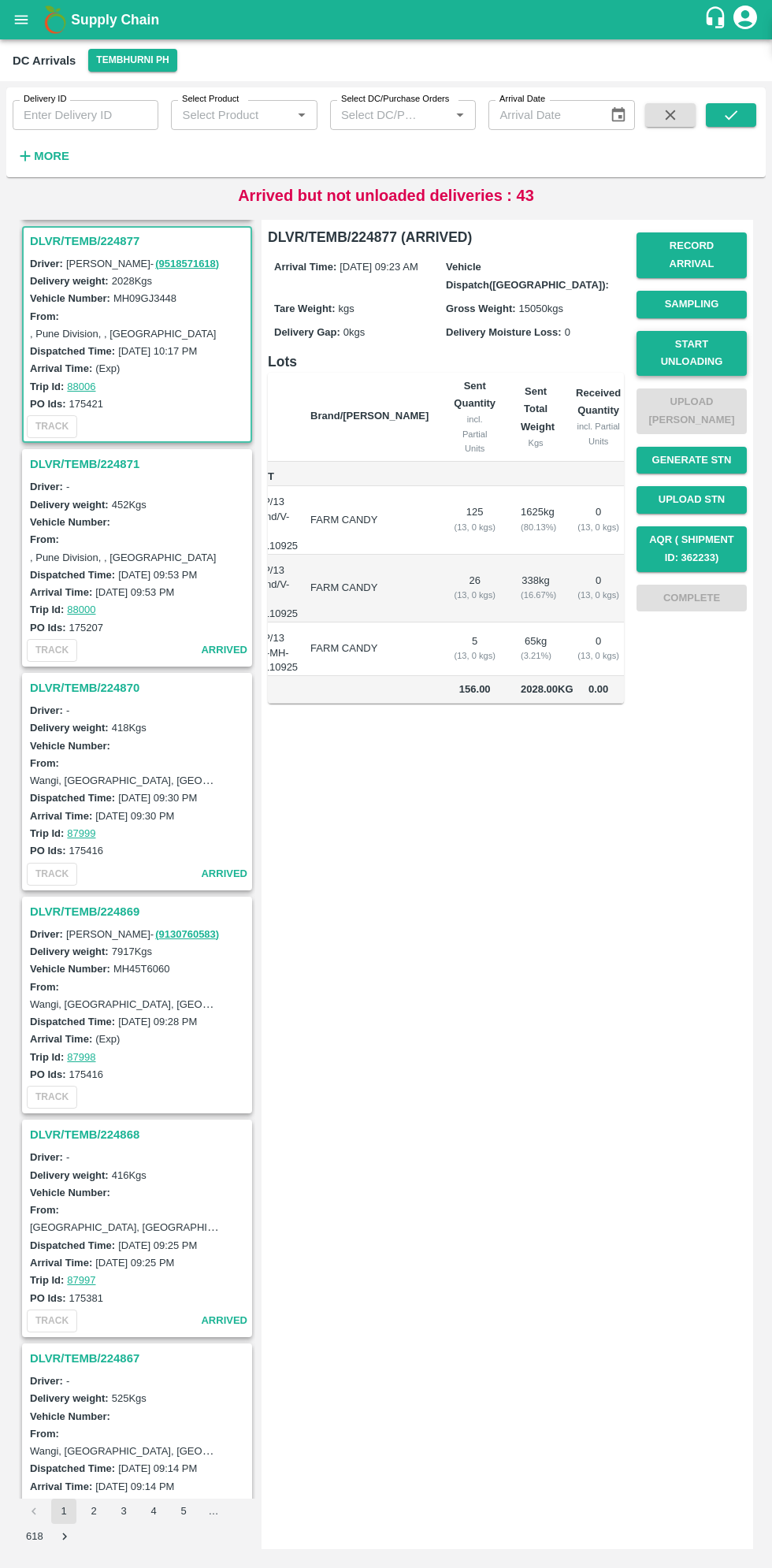
click at [713, 346] on button "Start Unloading" at bounding box center [691, 354] width 111 height 46
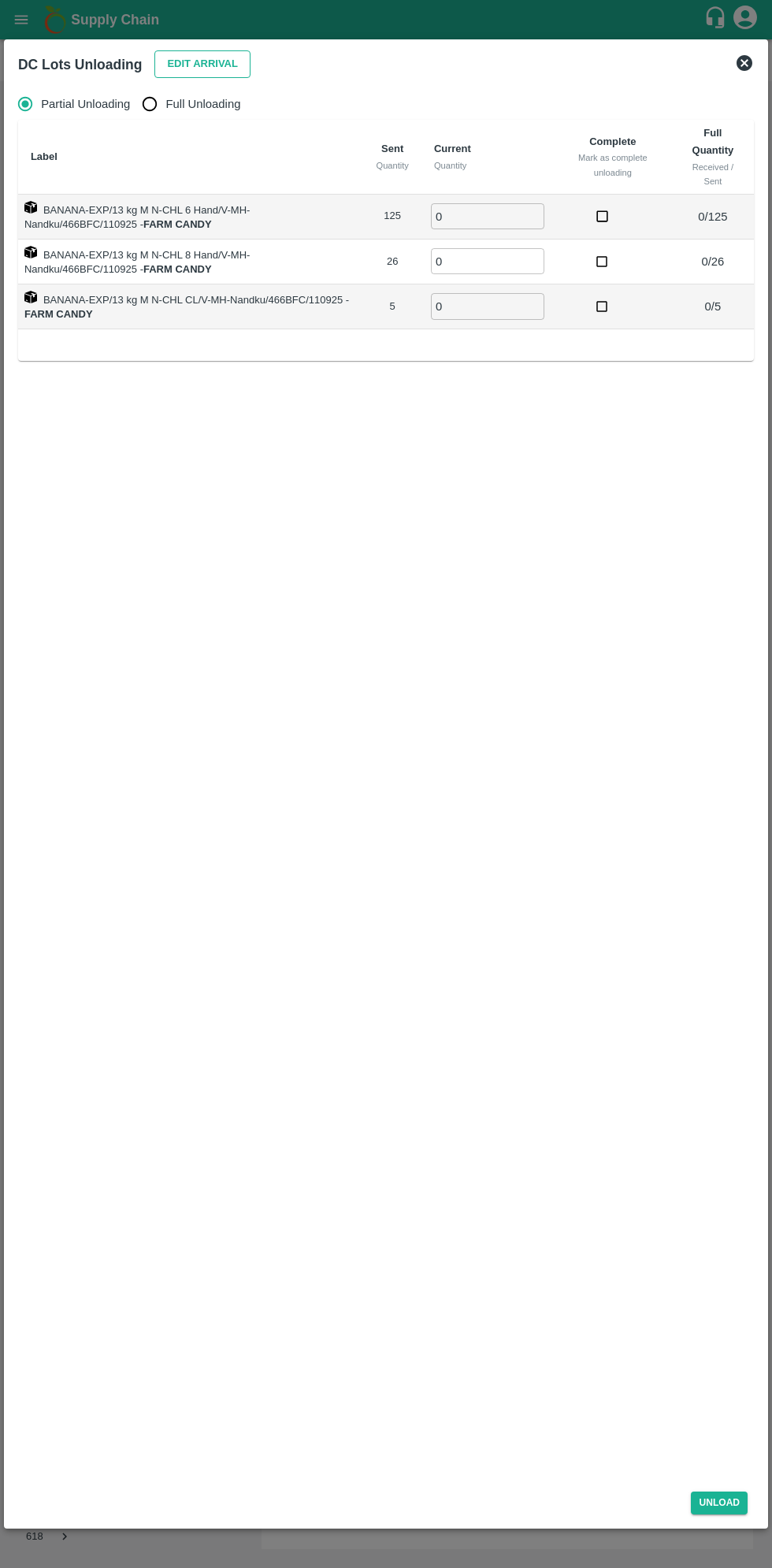
click at [193, 59] on button "Edit Arrival" at bounding box center [202, 65] width 96 height 28
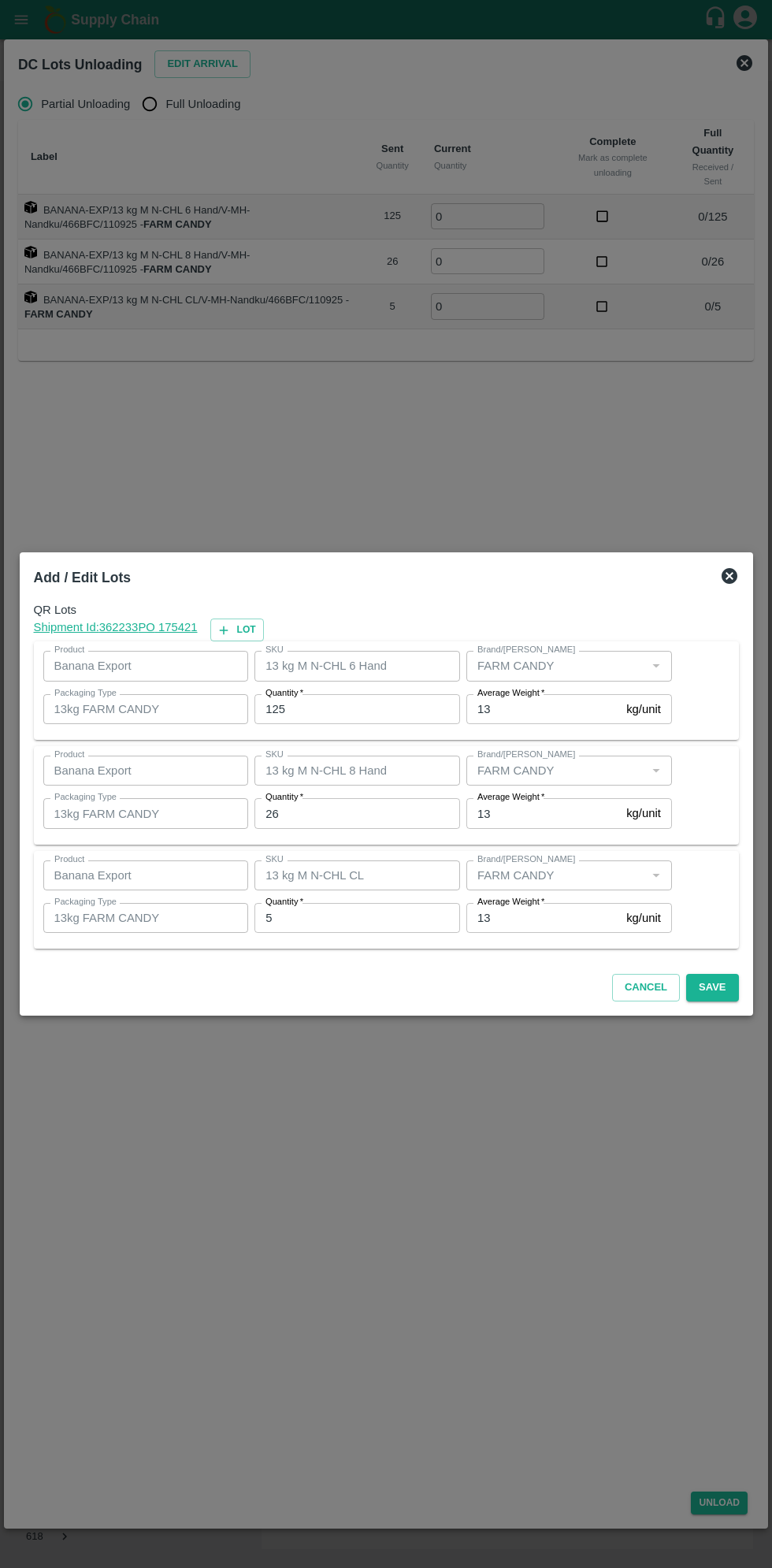
click at [335, 710] on input "125" at bounding box center [357, 709] width 205 height 30
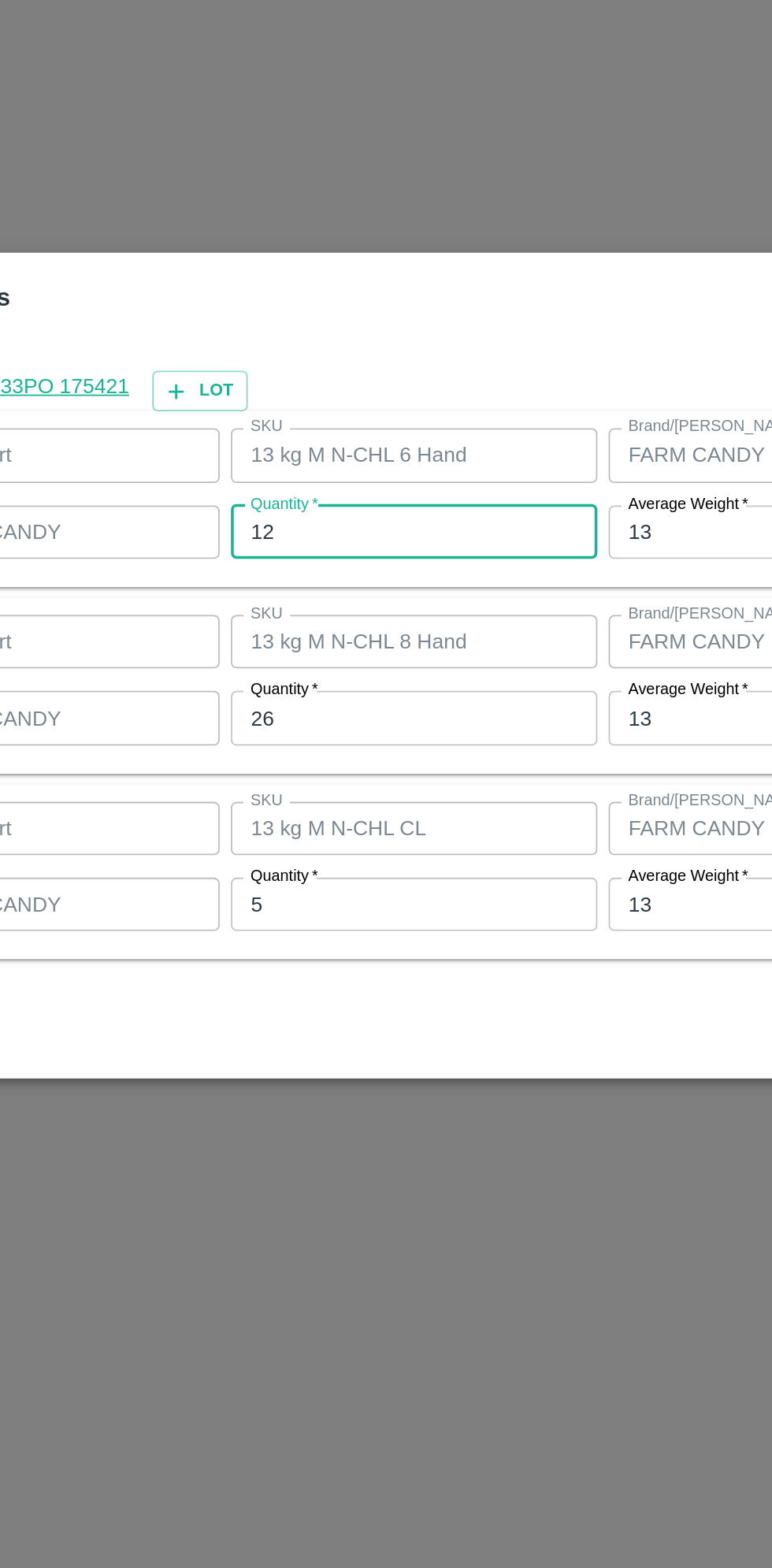
type input "1"
type input "96"
click at [375, 813] on input "26" at bounding box center [357, 813] width 205 height 30
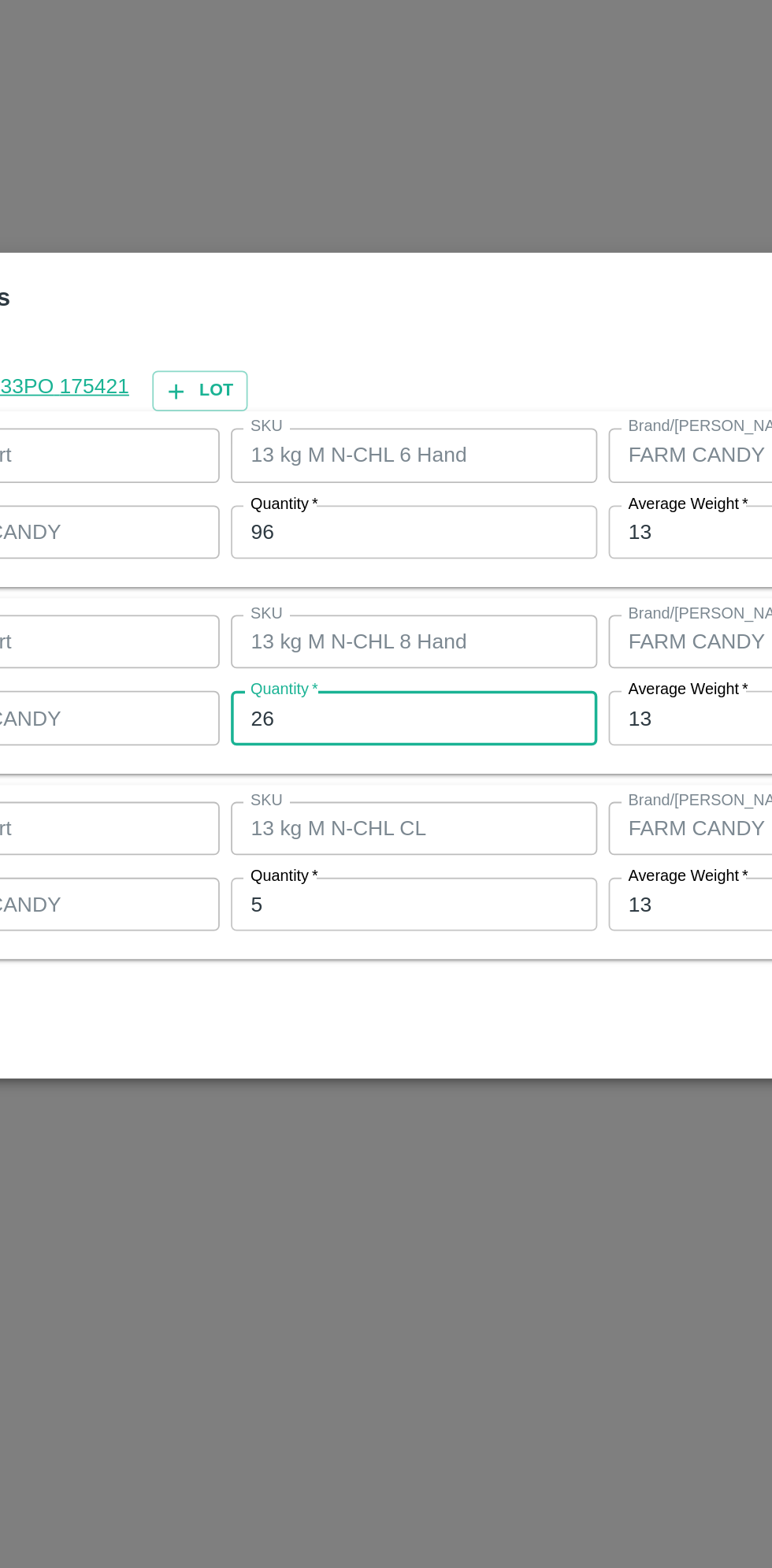
type input "2"
type input "53"
click at [380, 915] on input "5" at bounding box center [357, 919] width 205 height 30
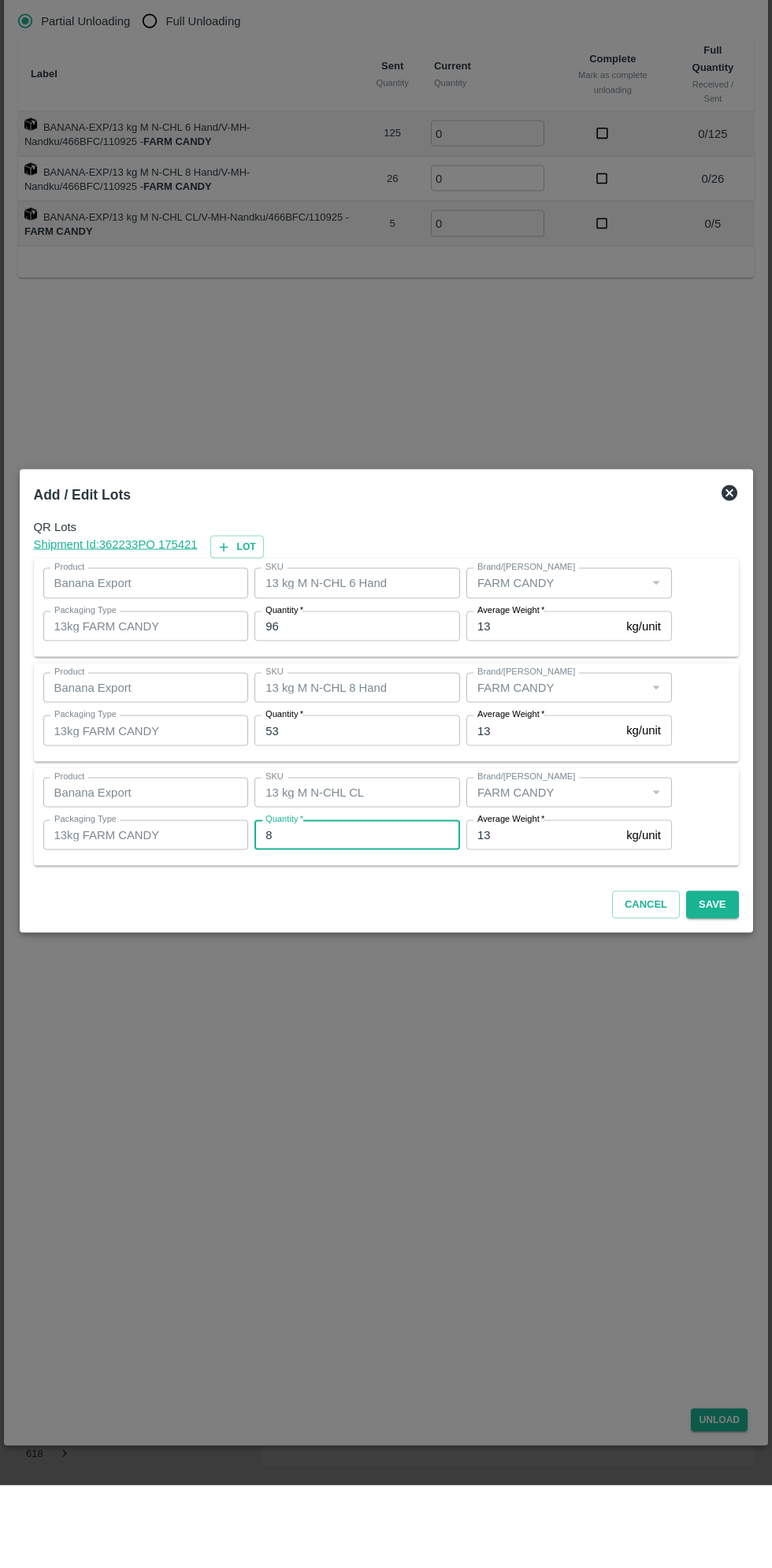
type input "8"
click at [745, 970] on div "Cancel Save" at bounding box center [387, 984] width 718 height 47
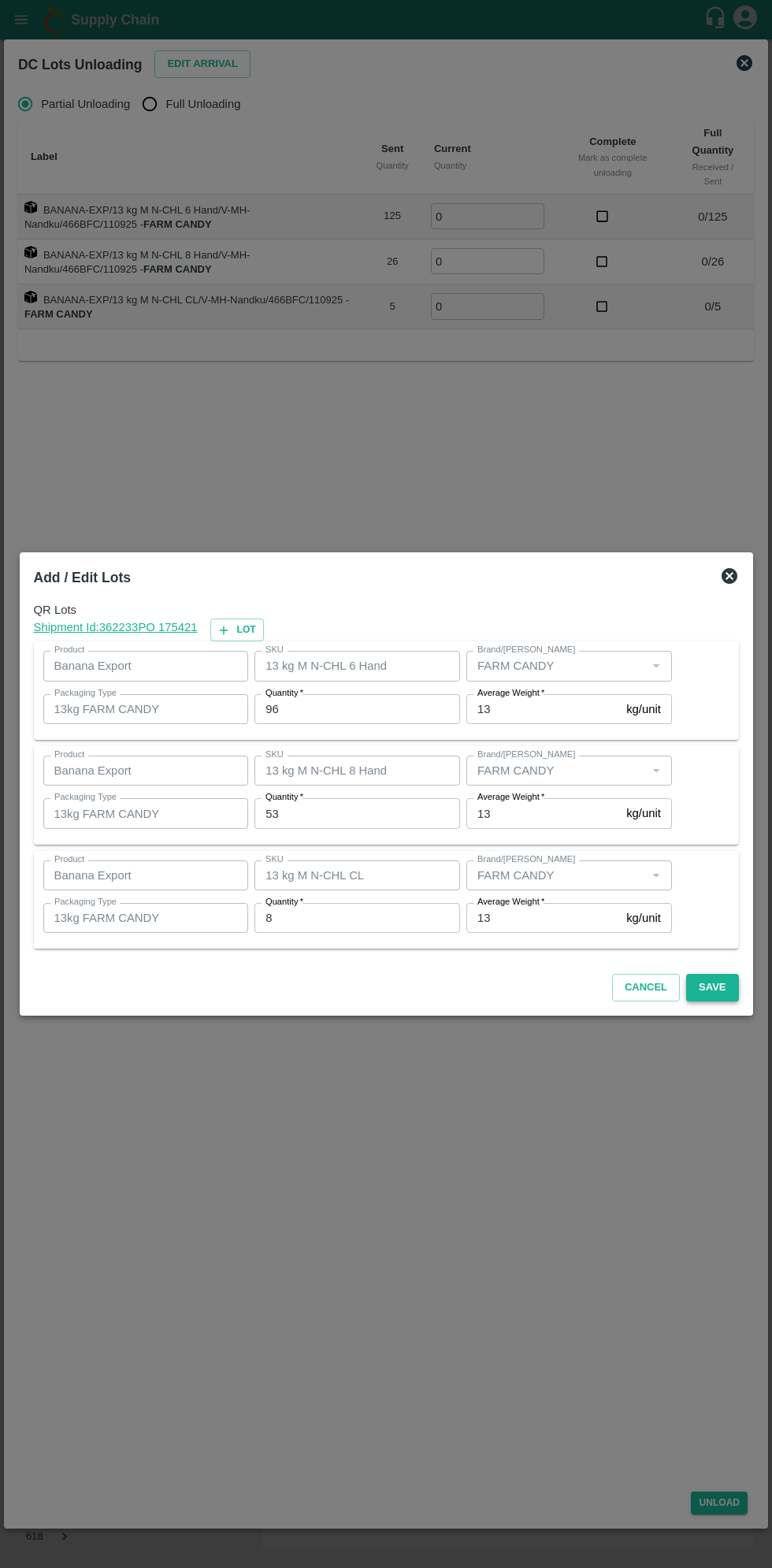
click at [725, 982] on button "Save" at bounding box center [712, 988] width 52 height 28
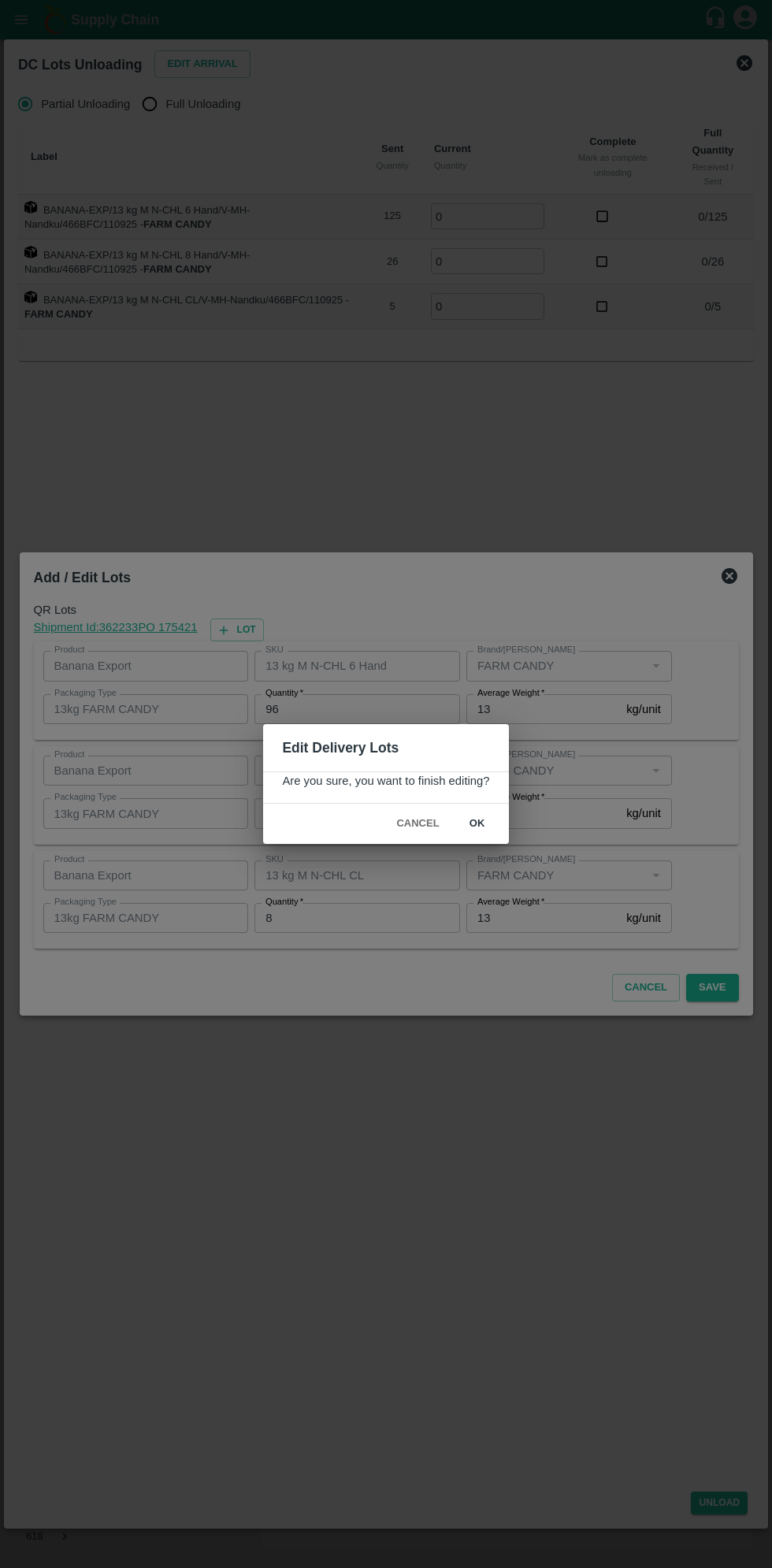
click at [499, 815] on button "ok" at bounding box center [478, 824] width 51 height 28
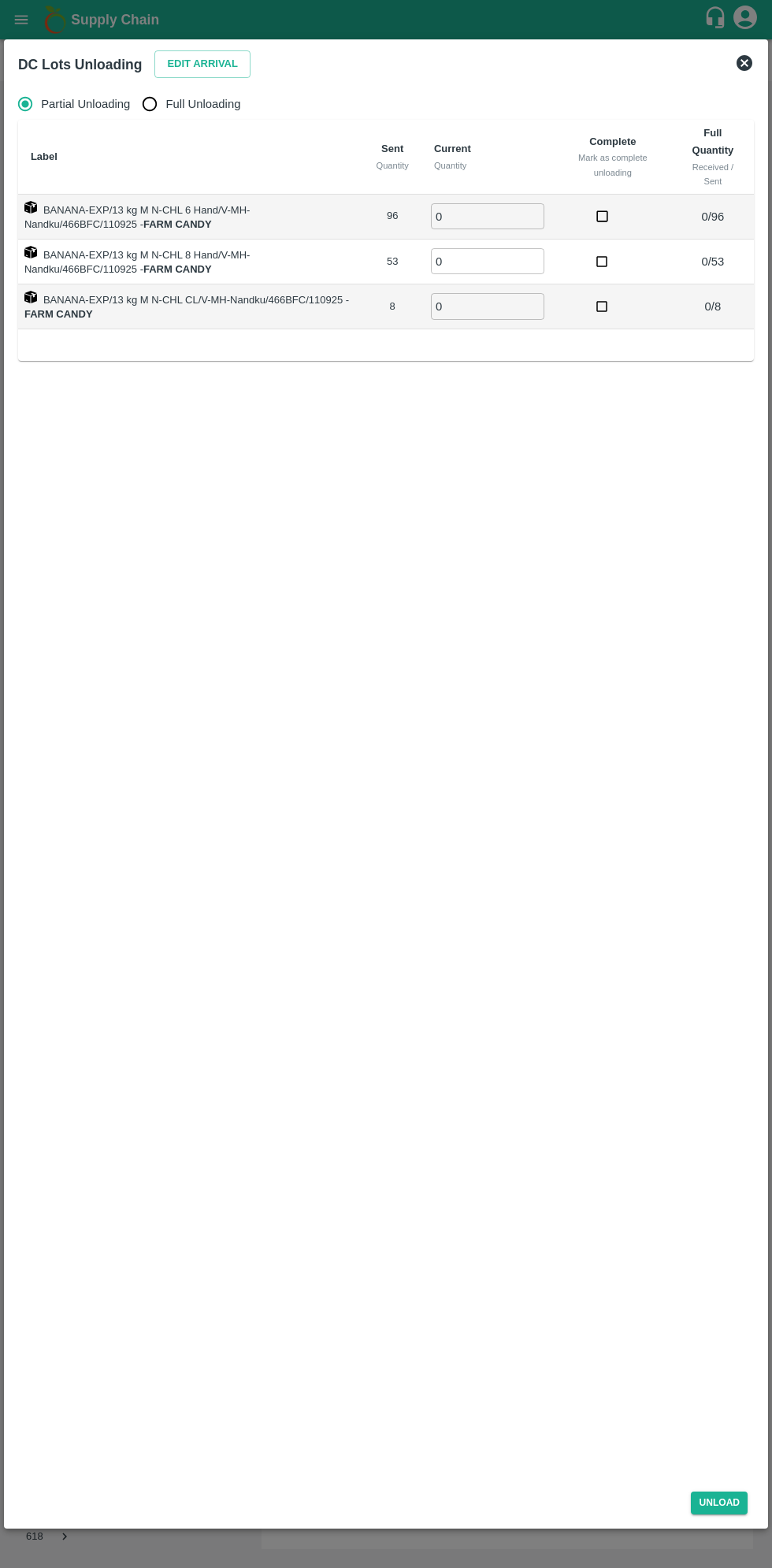
click at [162, 93] on input "Full Unloading" at bounding box center [150, 104] width 32 height 32
radio input "true"
click at [433, 215] on input "0" at bounding box center [430, 216] width 114 height 26
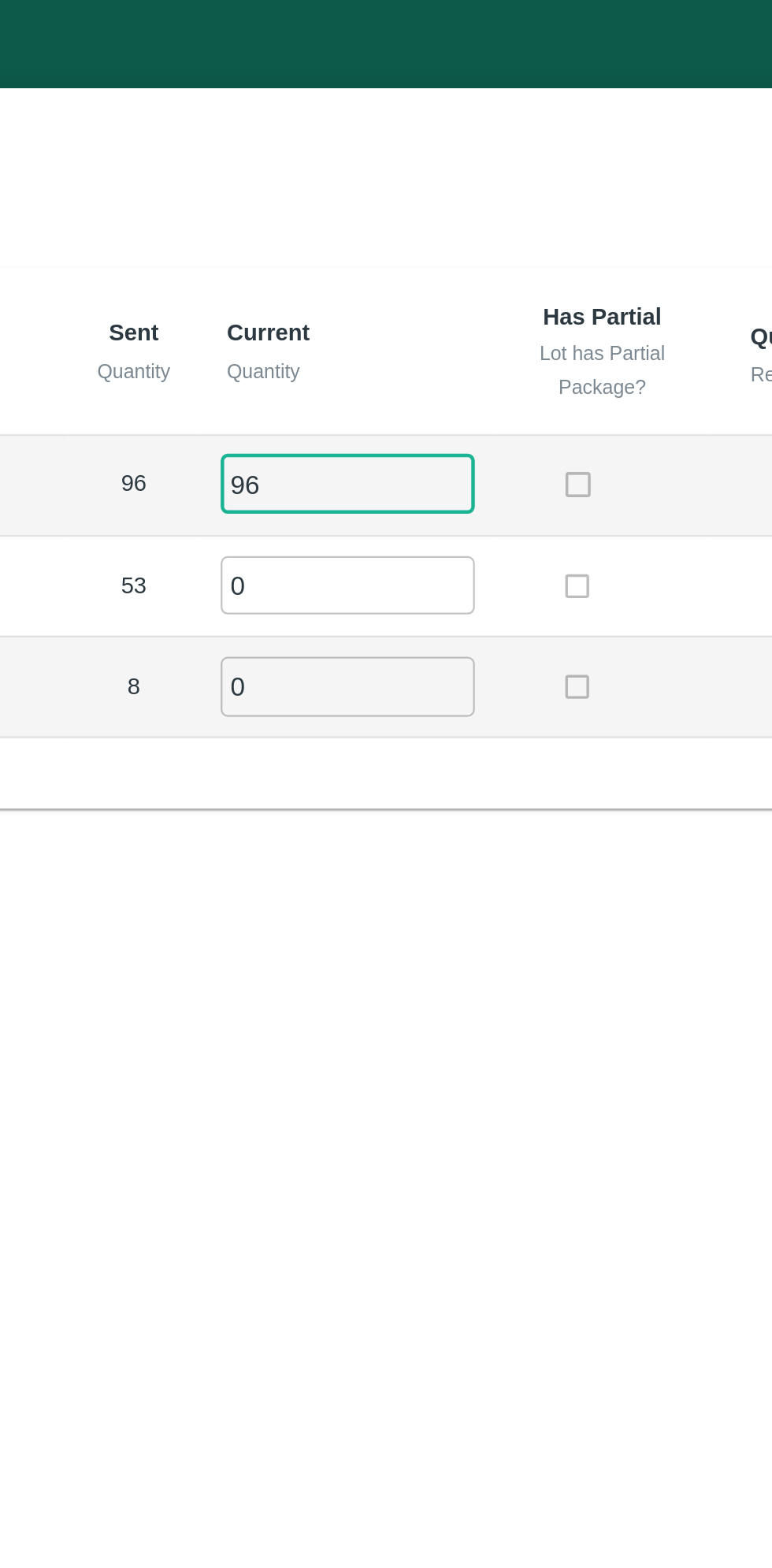
type input "96"
click at [420, 258] on input "0" at bounding box center [430, 261] width 114 height 26
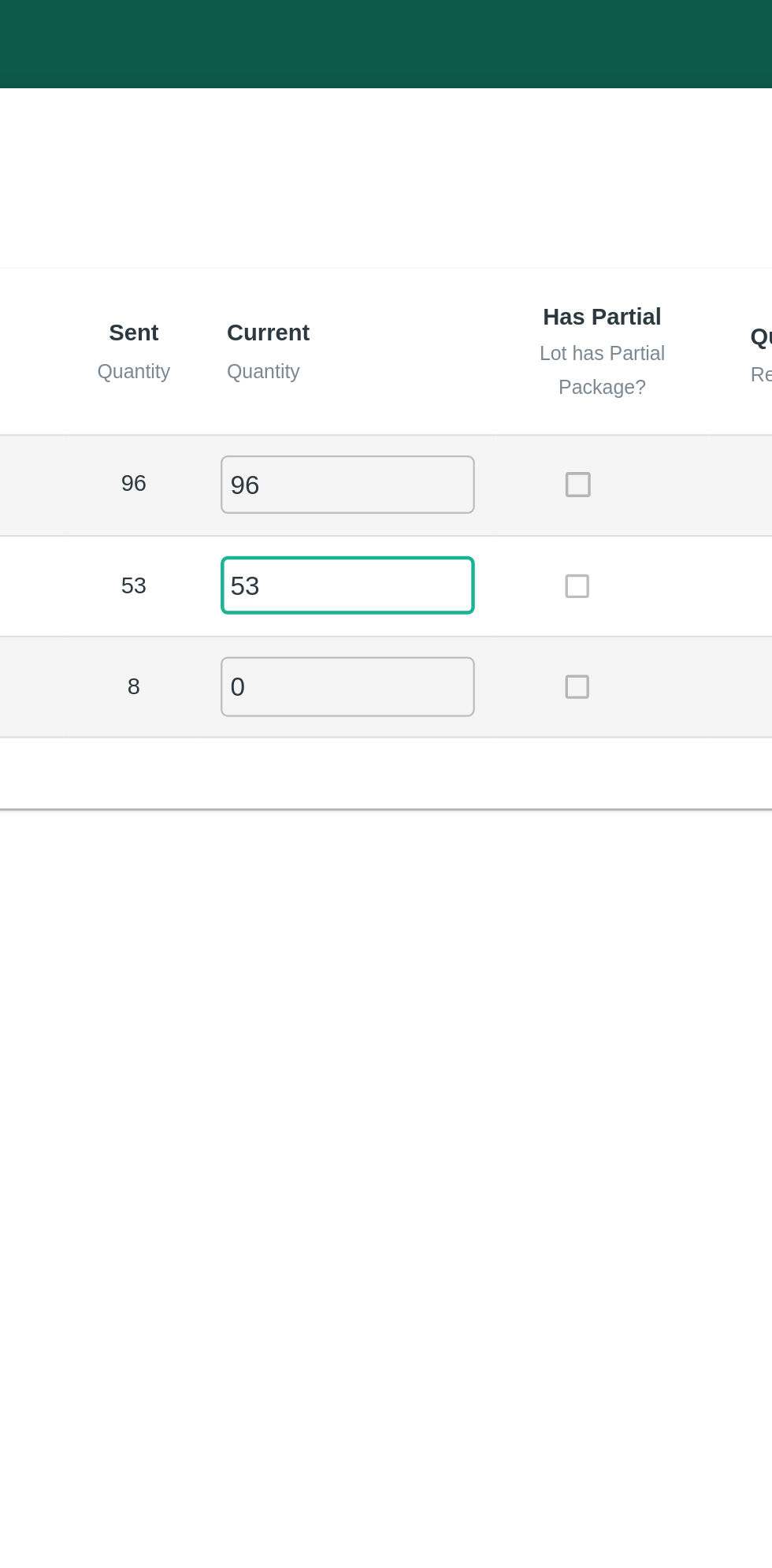
type input "53"
click at [413, 301] on input "0" at bounding box center [430, 306] width 114 height 26
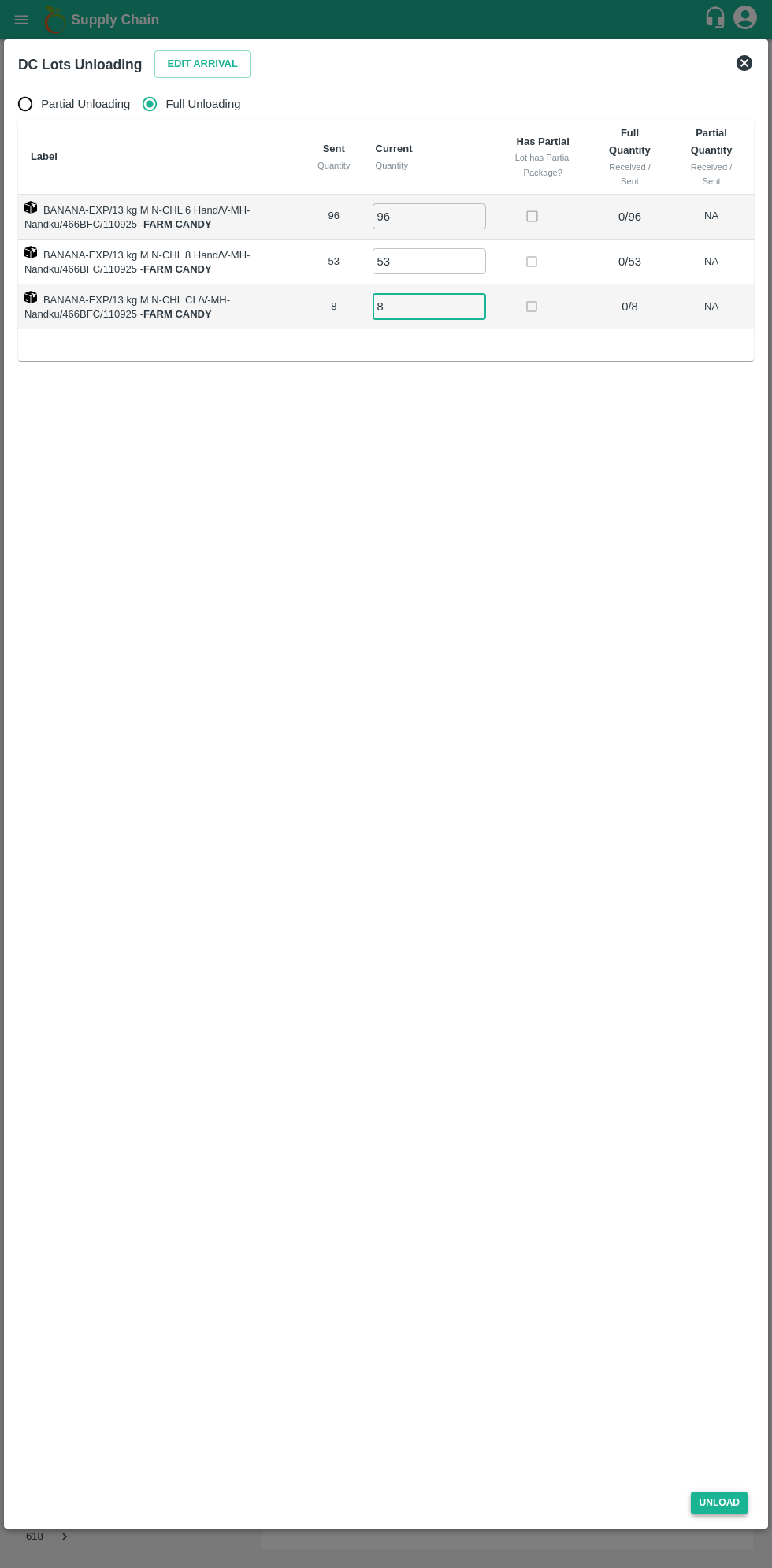
type input "8"
click at [698, 1504] on button "Unload" at bounding box center [719, 1503] width 57 height 23
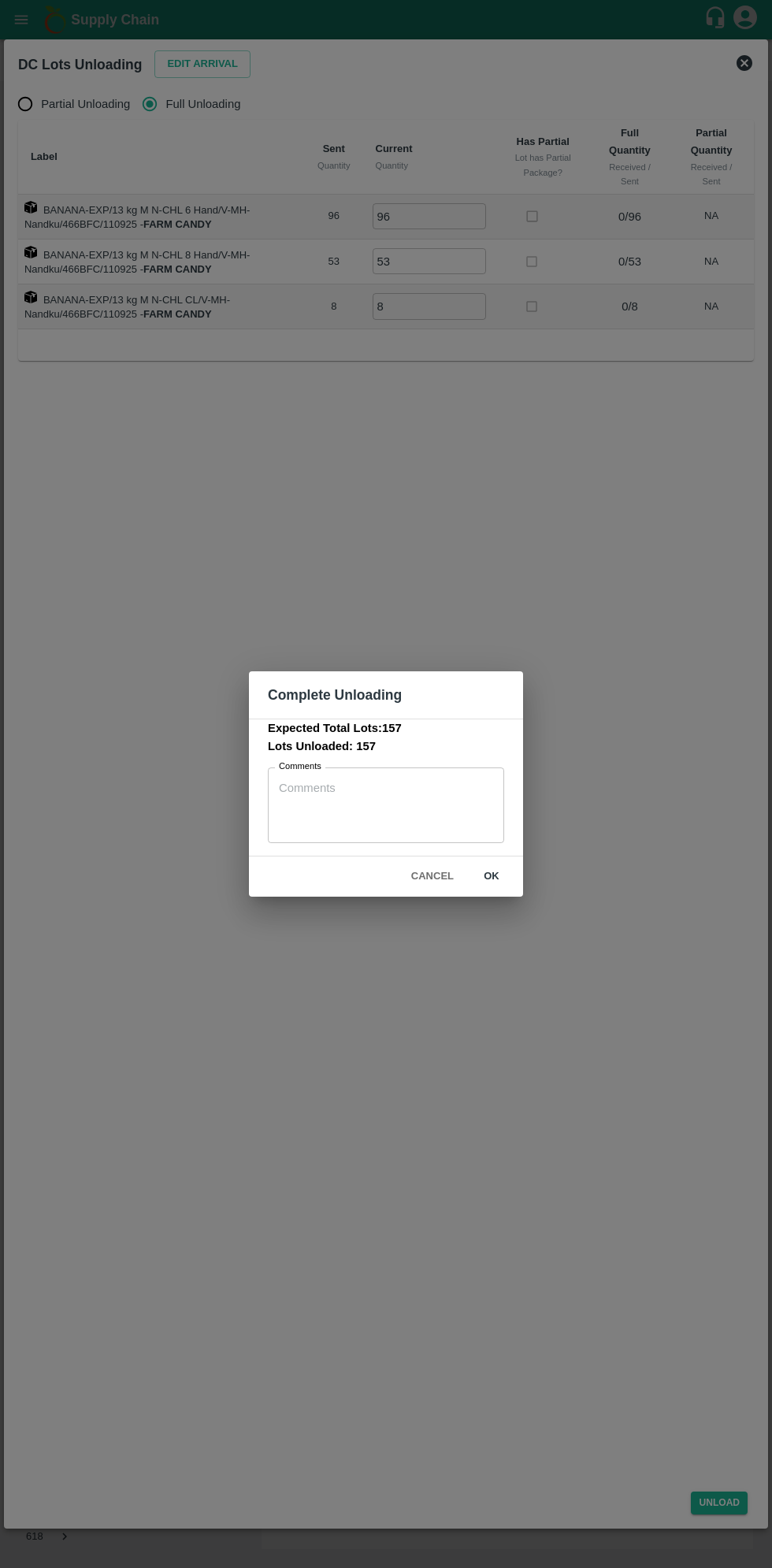
click at [335, 791] on textarea "Comments" at bounding box center [386, 805] width 214 height 50
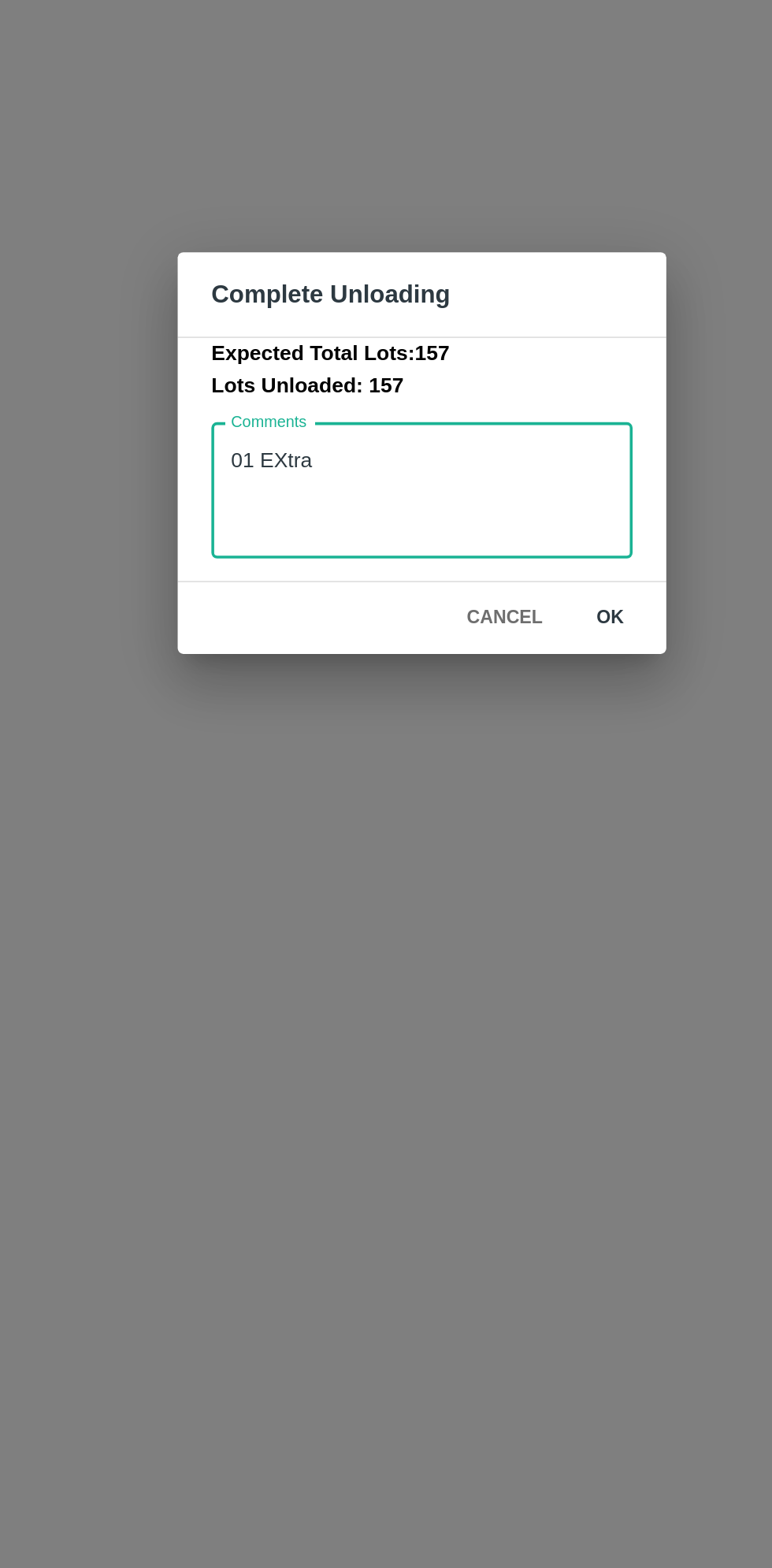
type textarea "01 EXtra"
click at [497, 870] on button "ok" at bounding box center [492, 877] width 51 height 28
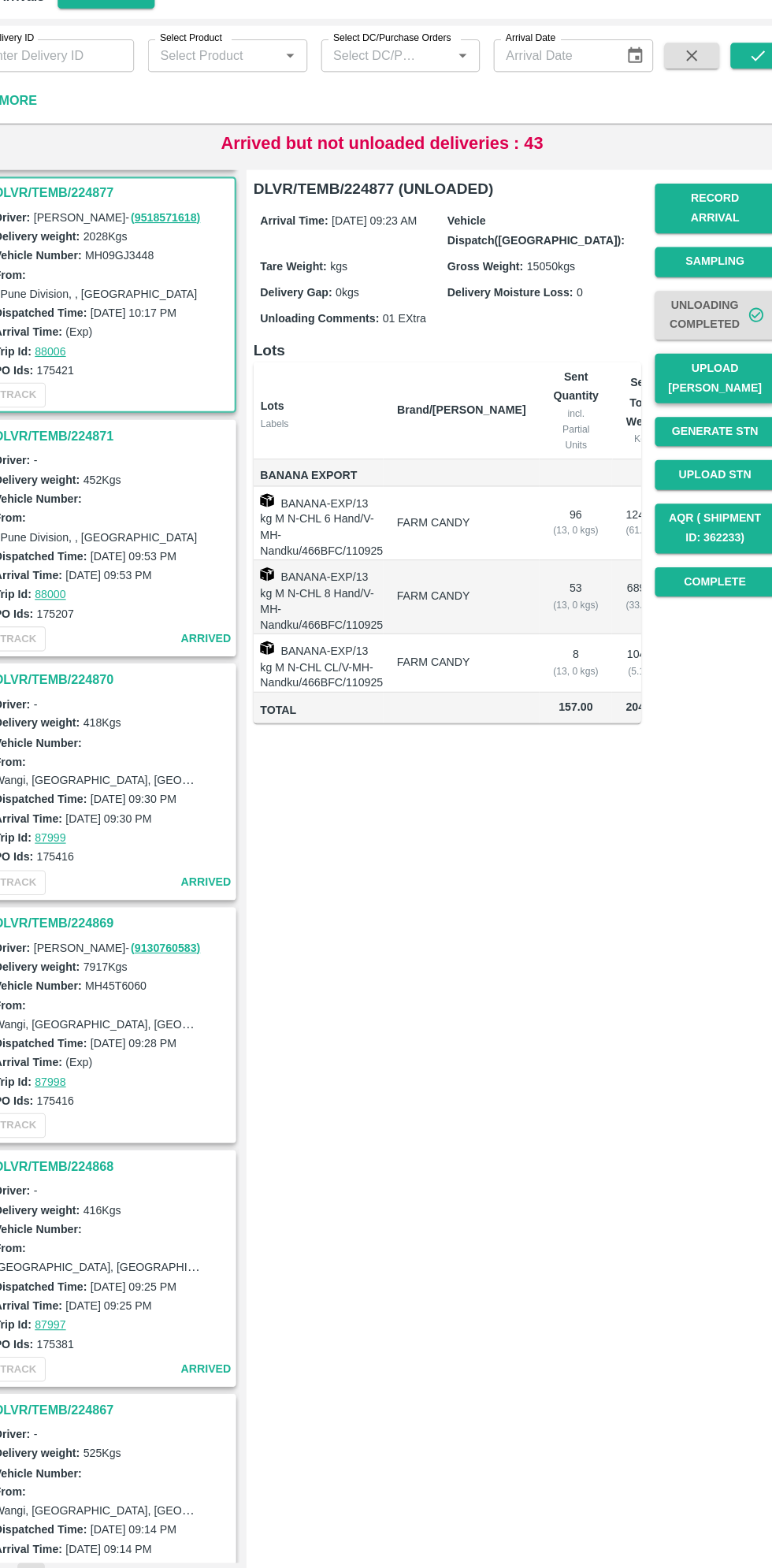
click at [708, 413] on button "Upload [PERSON_NAME]" at bounding box center [691, 412] width 111 height 46
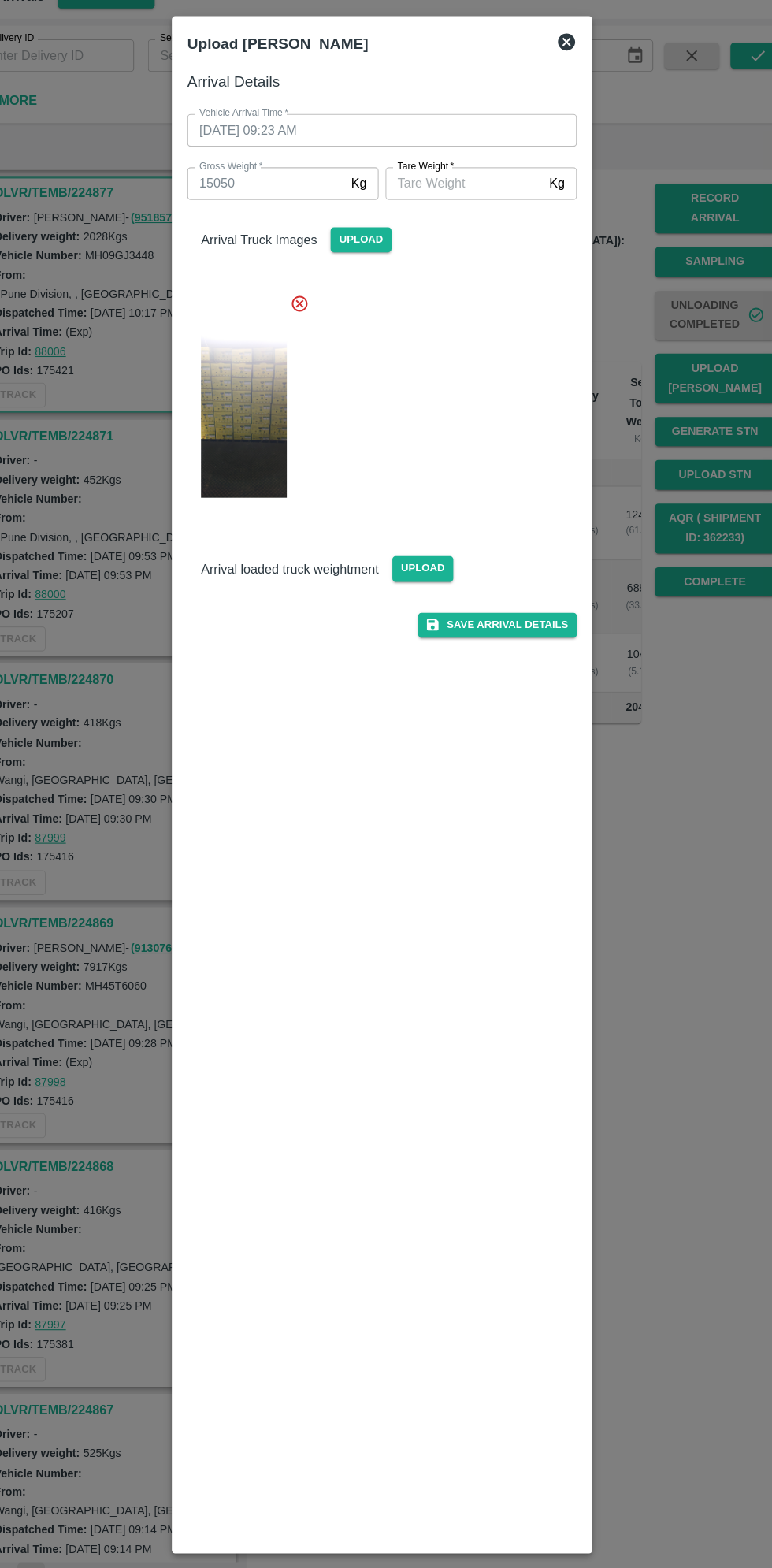
click at [452, 236] on input "[PERSON_NAME]   *" at bounding box center [461, 232] width 145 height 30
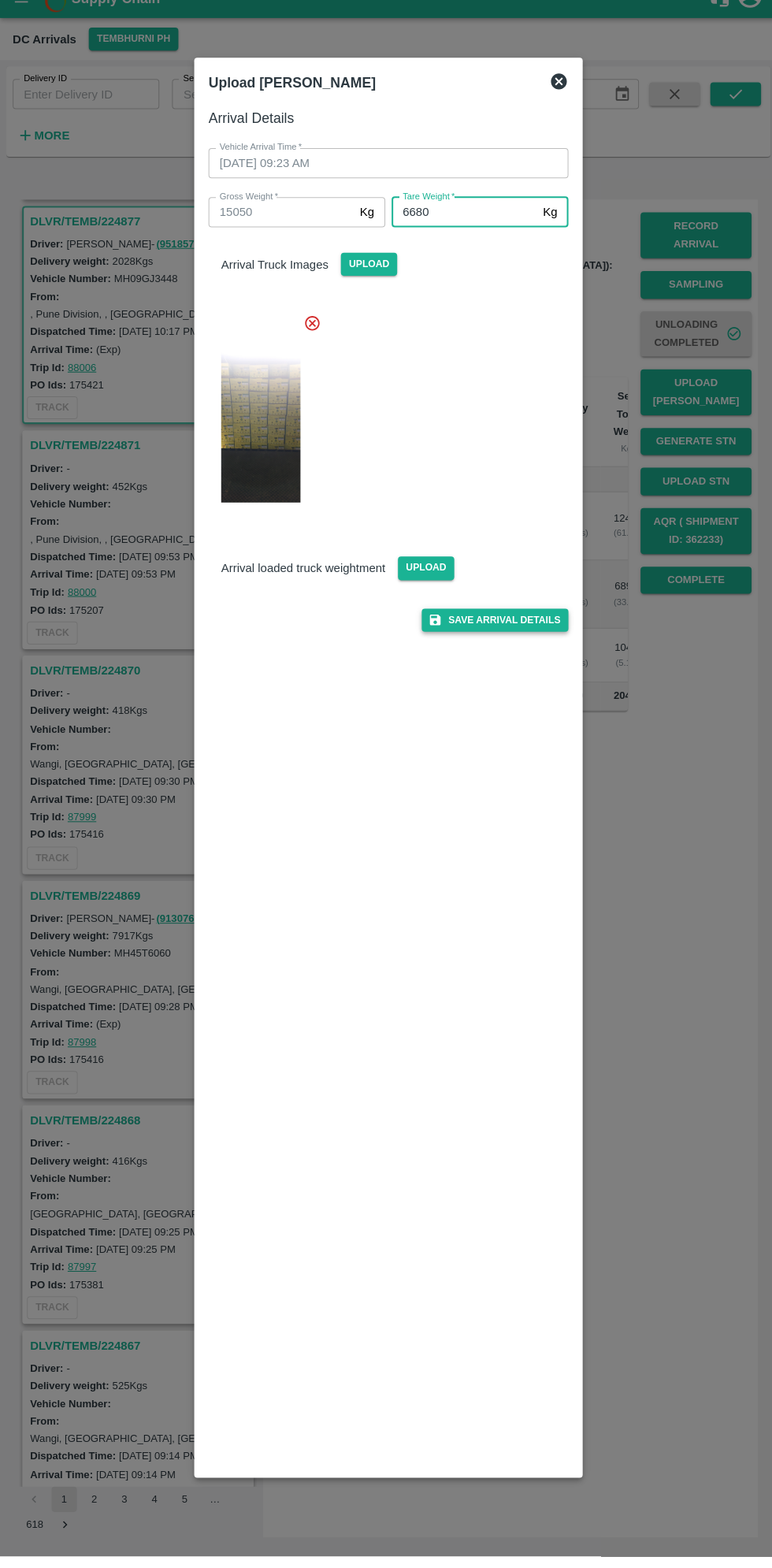
type input "6680"
click at [514, 637] on button "Save Arrival Details" at bounding box center [492, 637] width 146 height 23
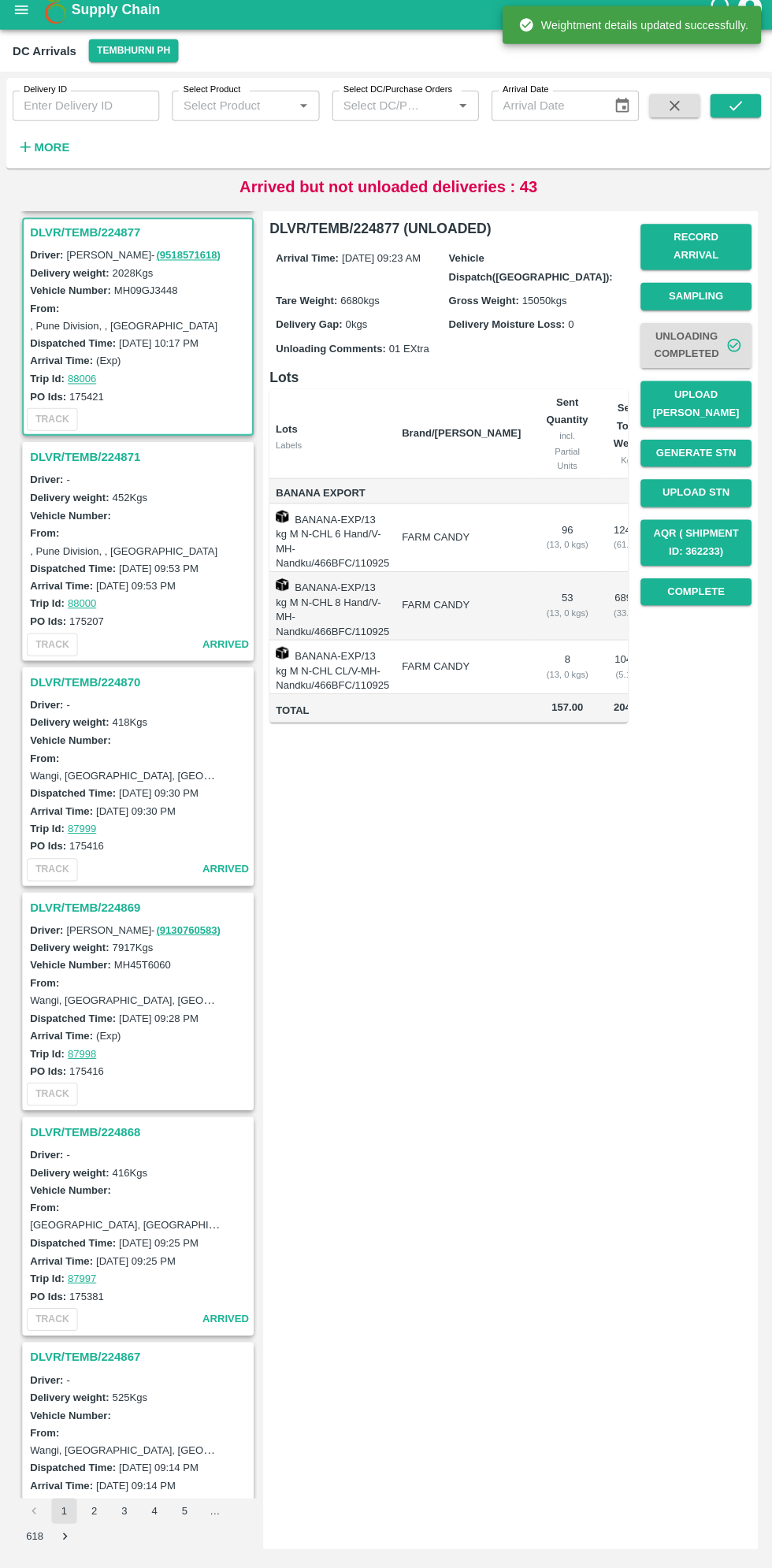
scroll to position [0, 0]
